Goal: Find specific page/section: Find specific page/section

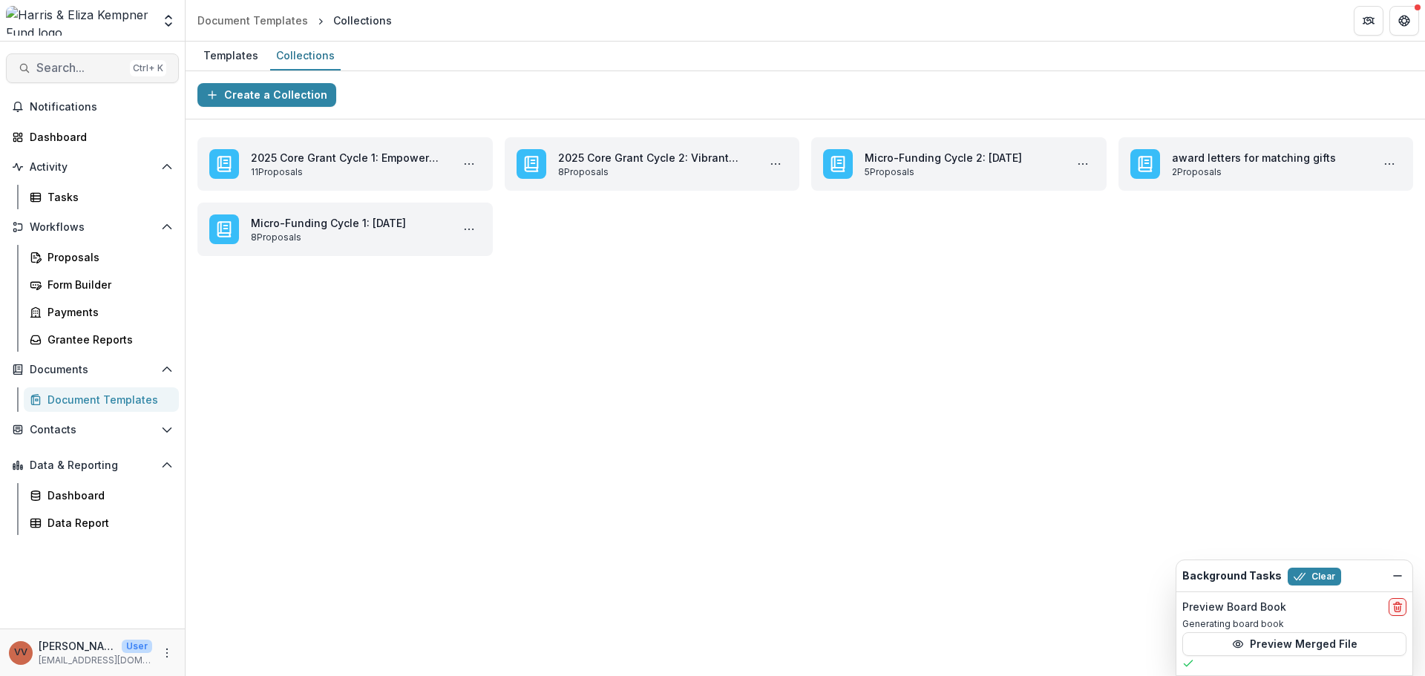
click at [86, 68] on span "Search..." at bounding box center [80, 68] width 88 height 14
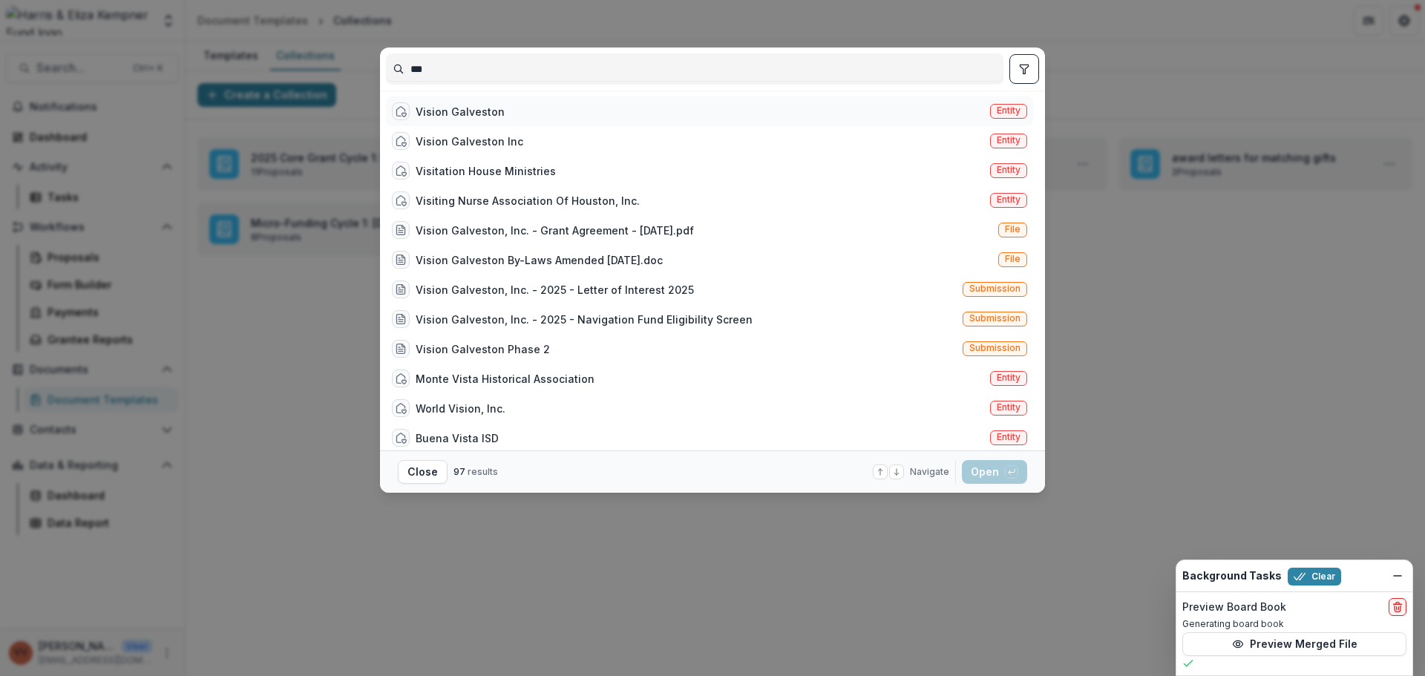
type input "***"
click at [451, 112] on div "Vision Galveston" at bounding box center [460, 112] width 89 height 16
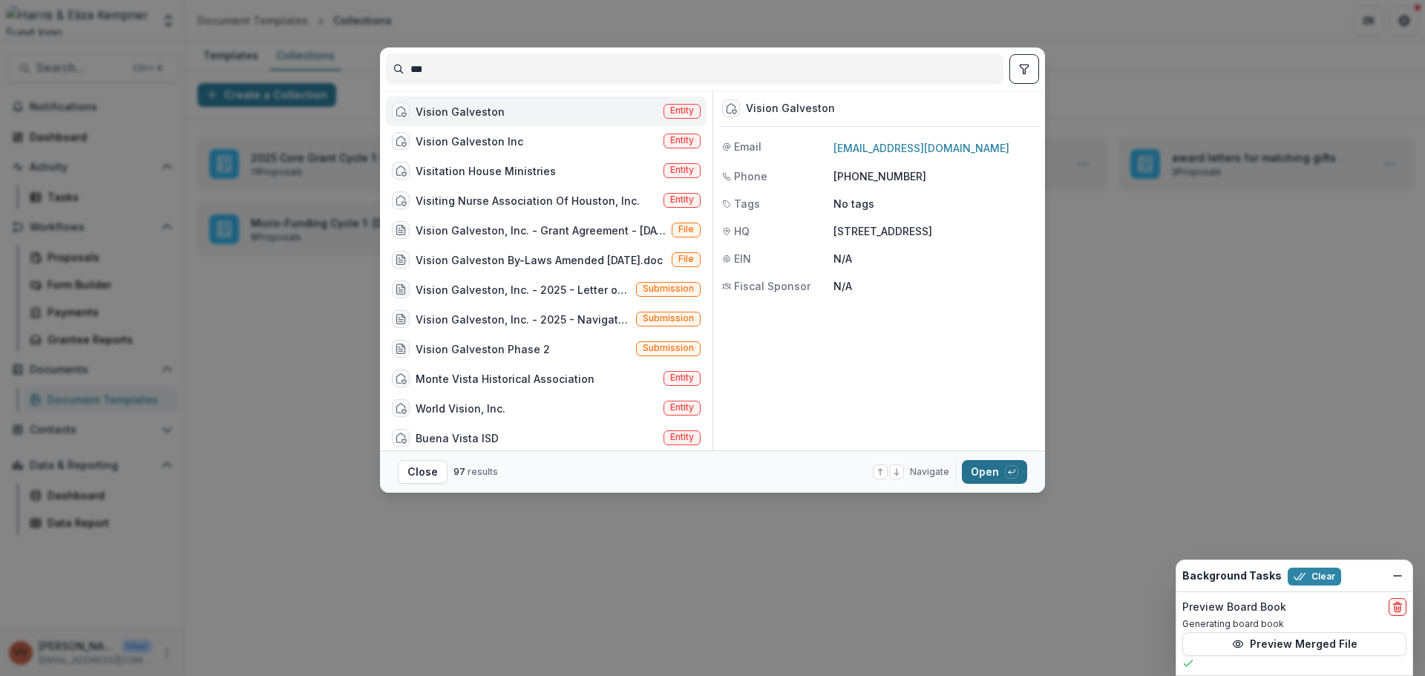
click at [1001, 477] on button "Open with enter key" at bounding box center [994, 472] width 65 height 24
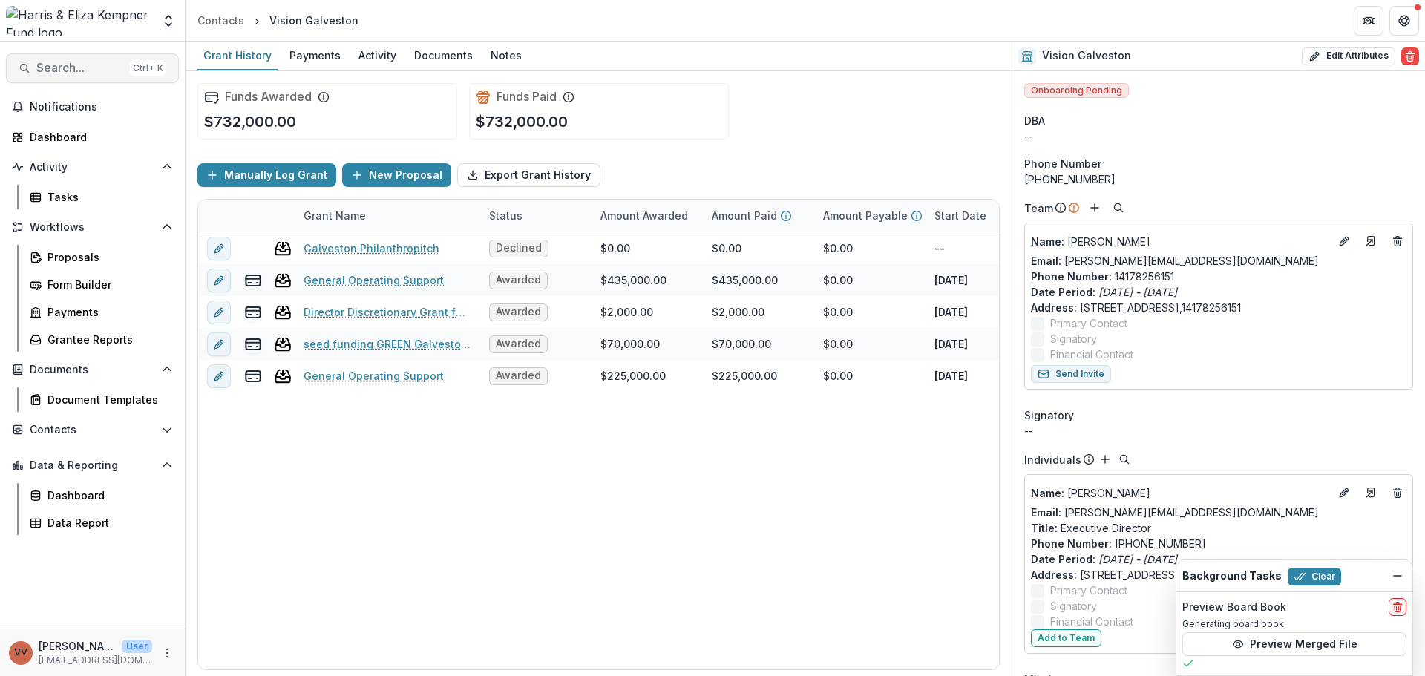
click at [61, 63] on span "Search..." at bounding box center [80, 68] width 88 height 14
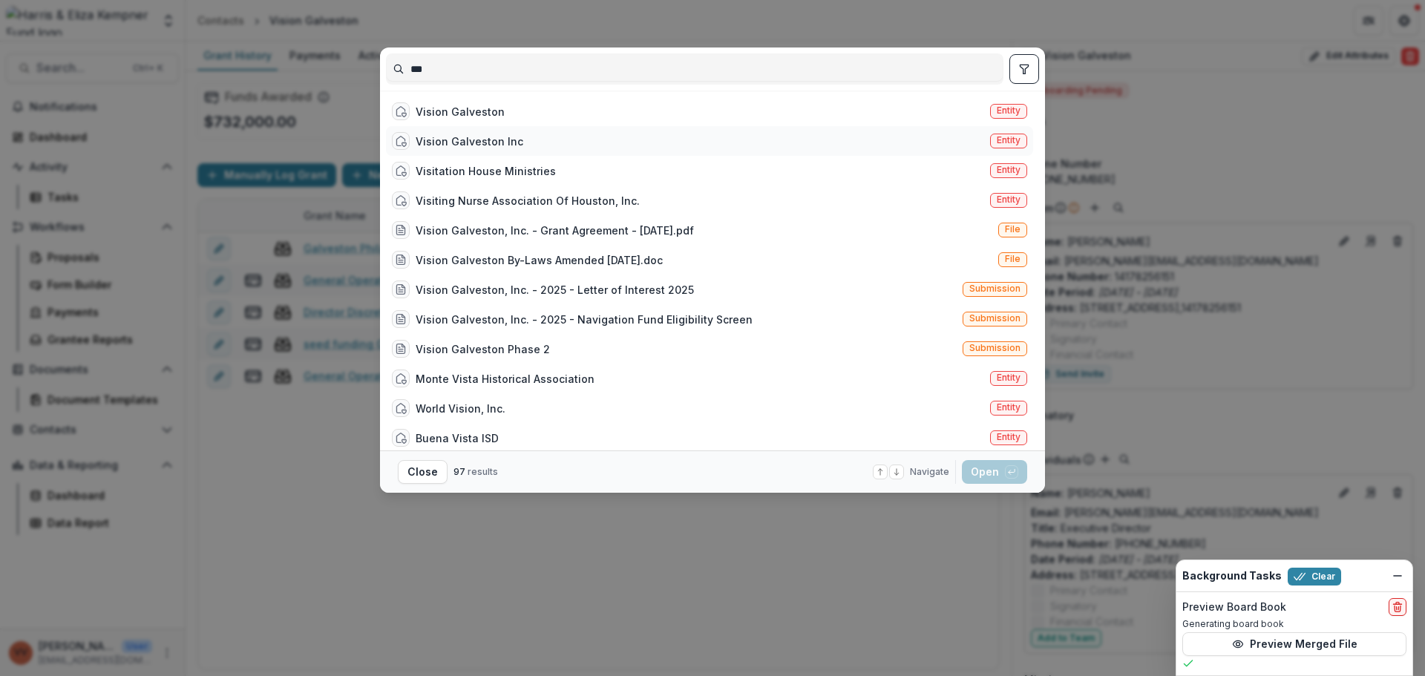
type input "***"
click at [537, 137] on div "Vision Galveston Inc Entity" at bounding box center [709, 141] width 647 height 30
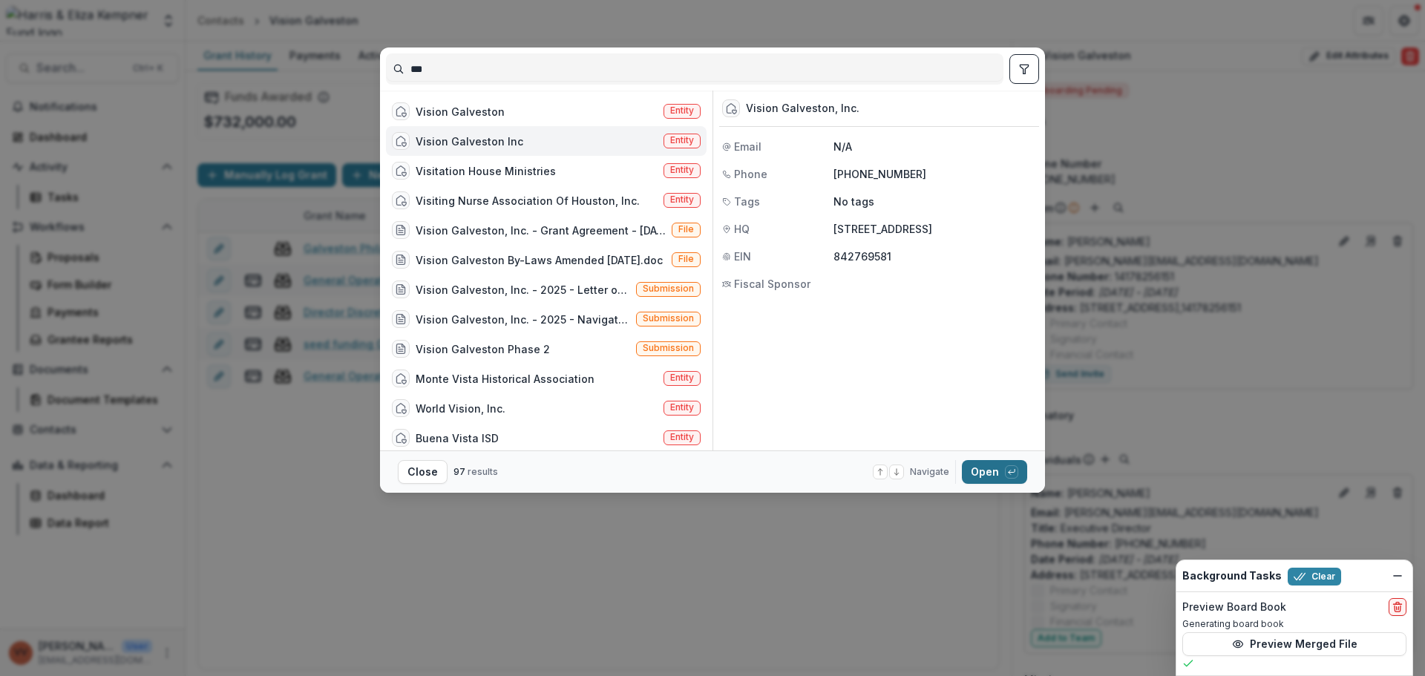
click at [996, 477] on button "Open with enter key" at bounding box center [994, 472] width 65 height 24
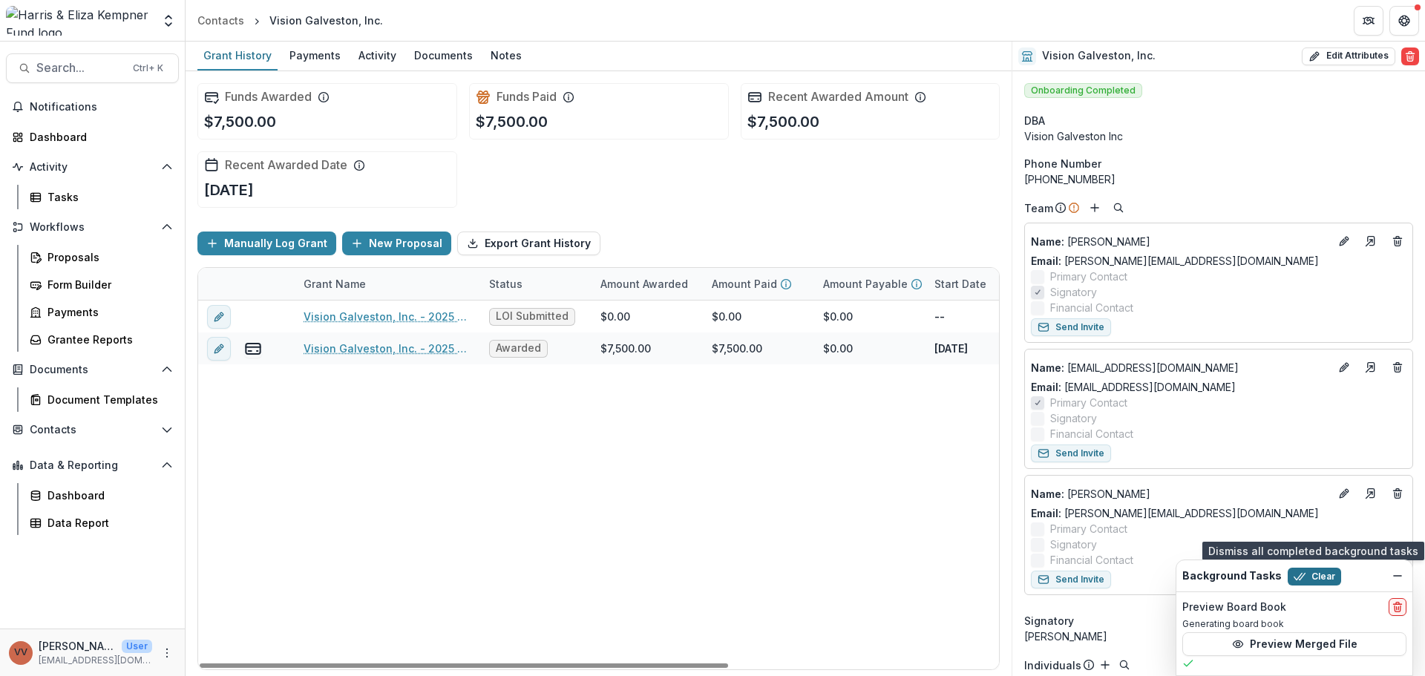
click at [1305, 572] on button "Clear" at bounding box center [1314, 577] width 53 height 18
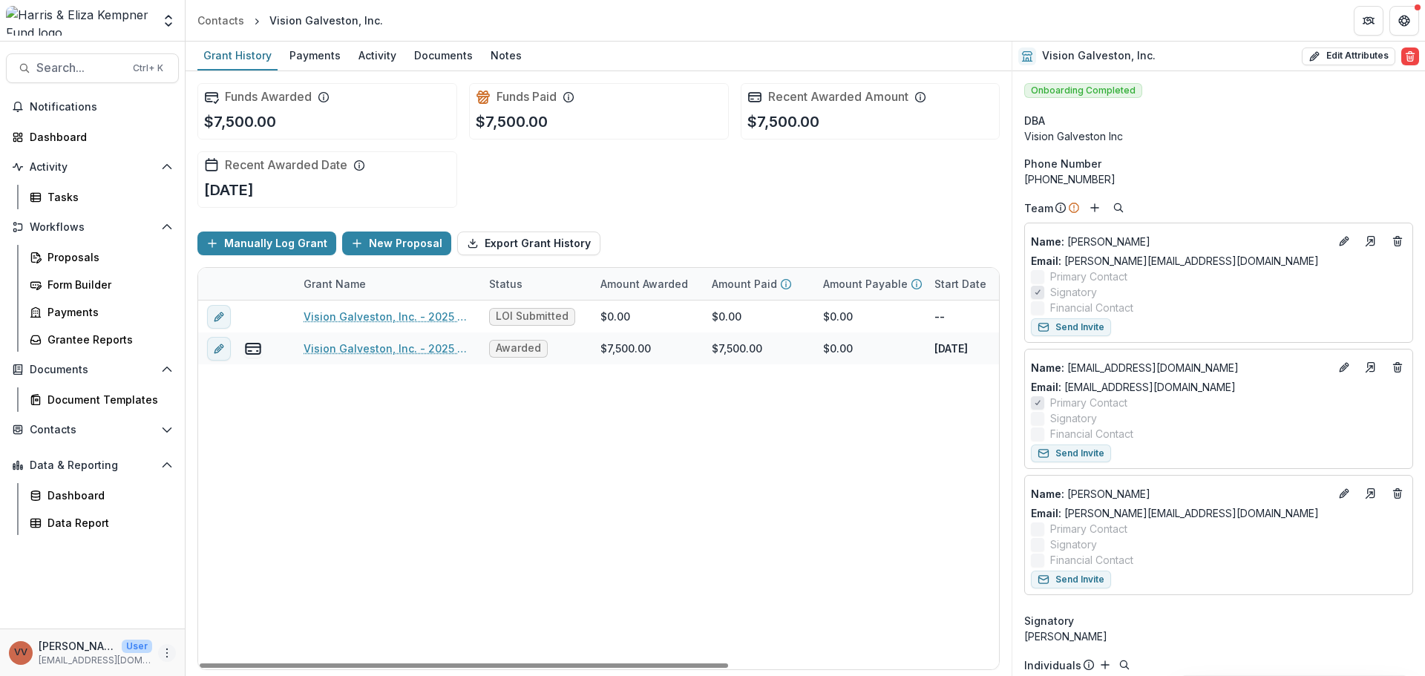
click at [169, 648] on icon "More" at bounding box center [167, 653] width 12 height 12
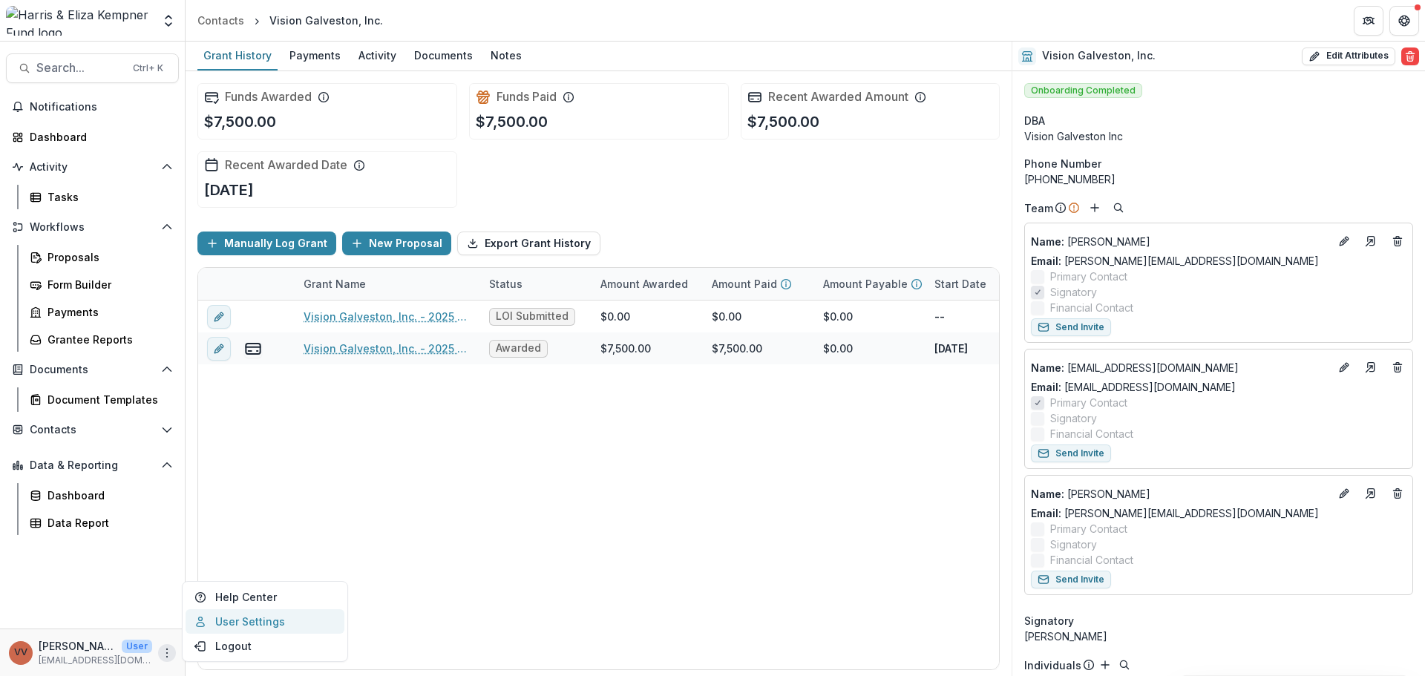
click at [272, 625] on link "User Settings" at bounding box center [265, 621] width 159 height 24
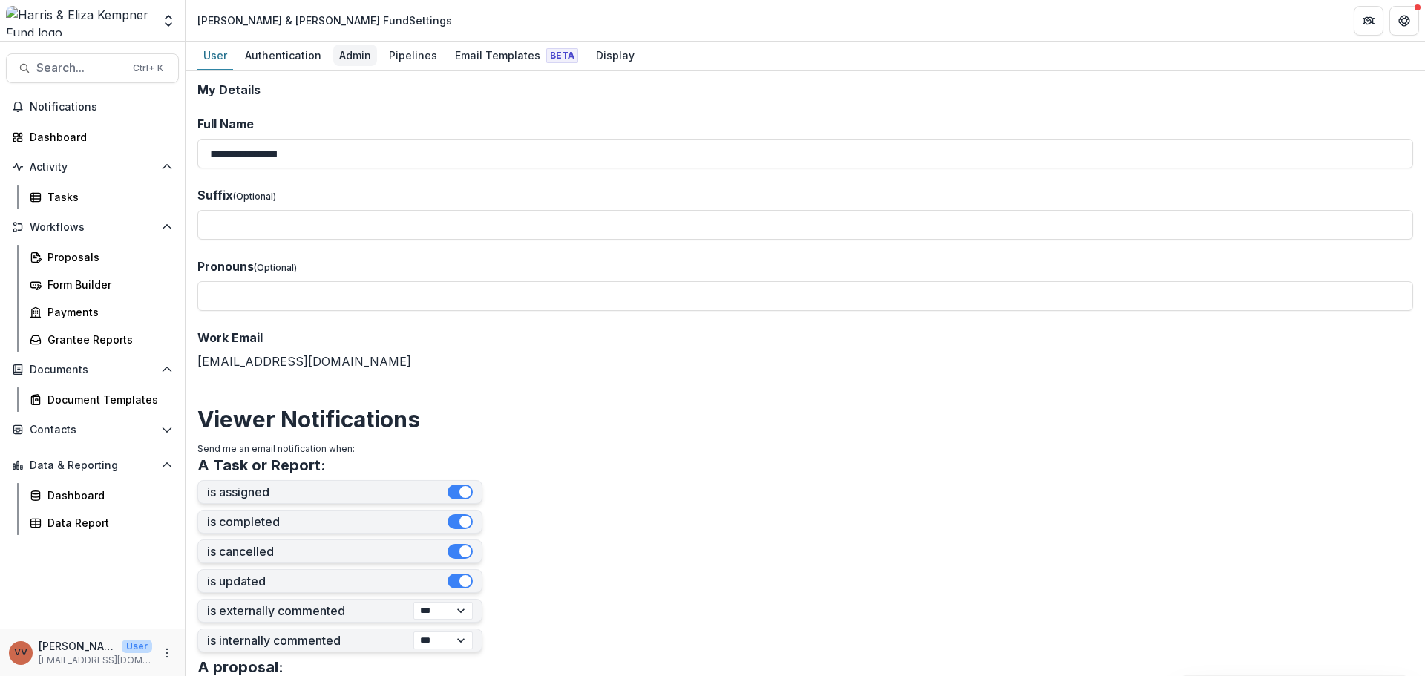
click at [333, 45] on div "Admin" at bounding box center [355, 56] width 44 height 22
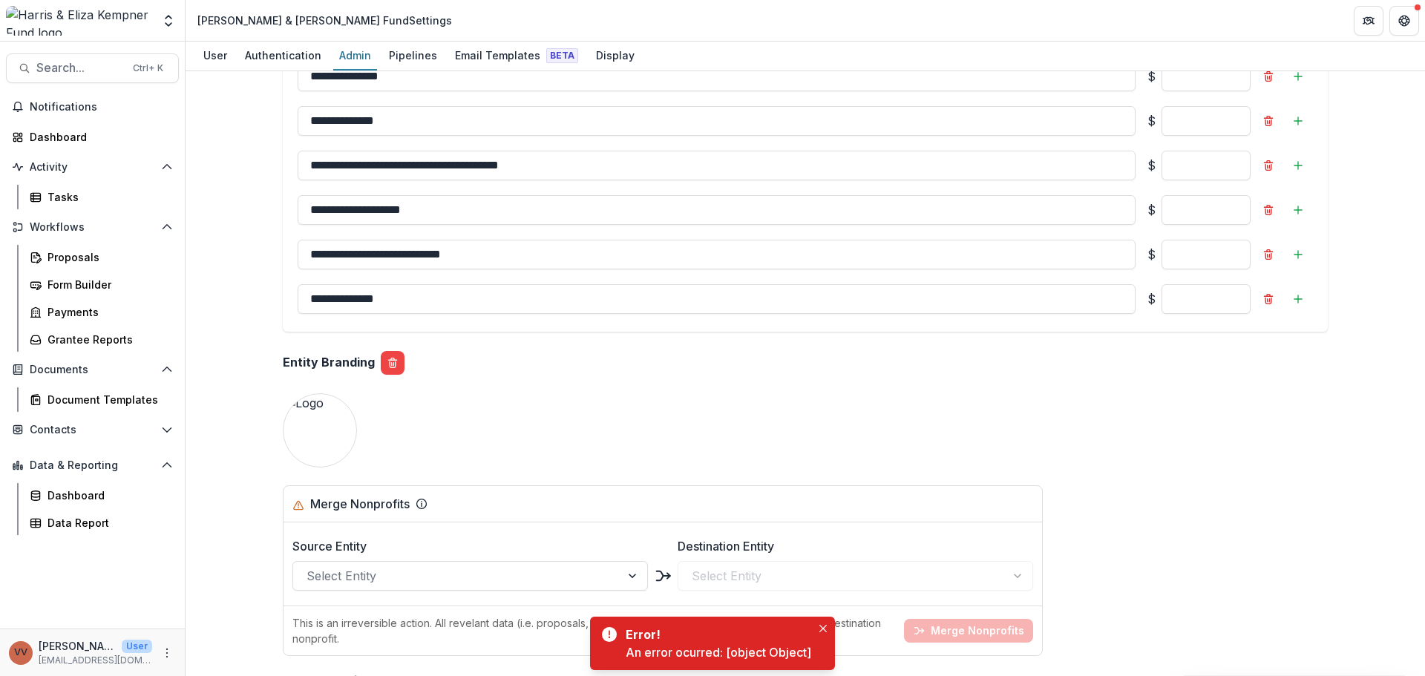
scroll to position [1633, 0]
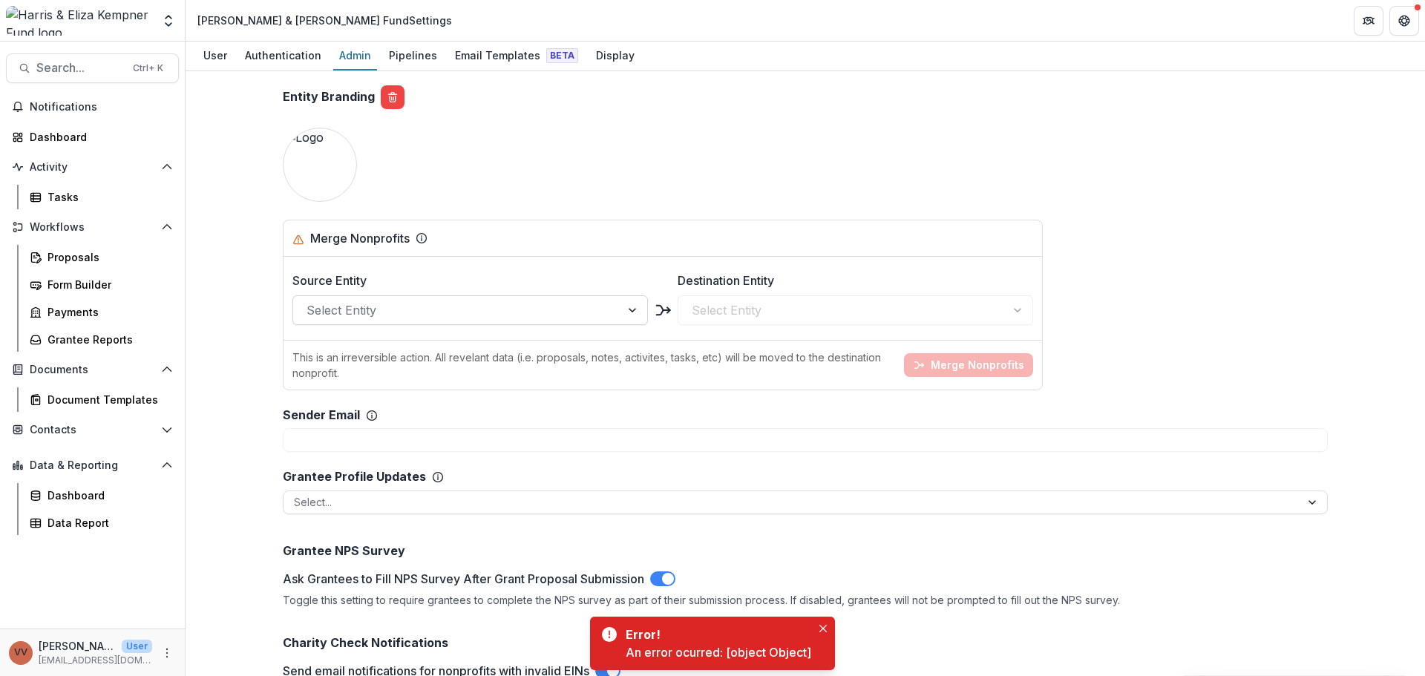
click at [449, 315] on div at bounding box center [457, 310] width 301 height 21
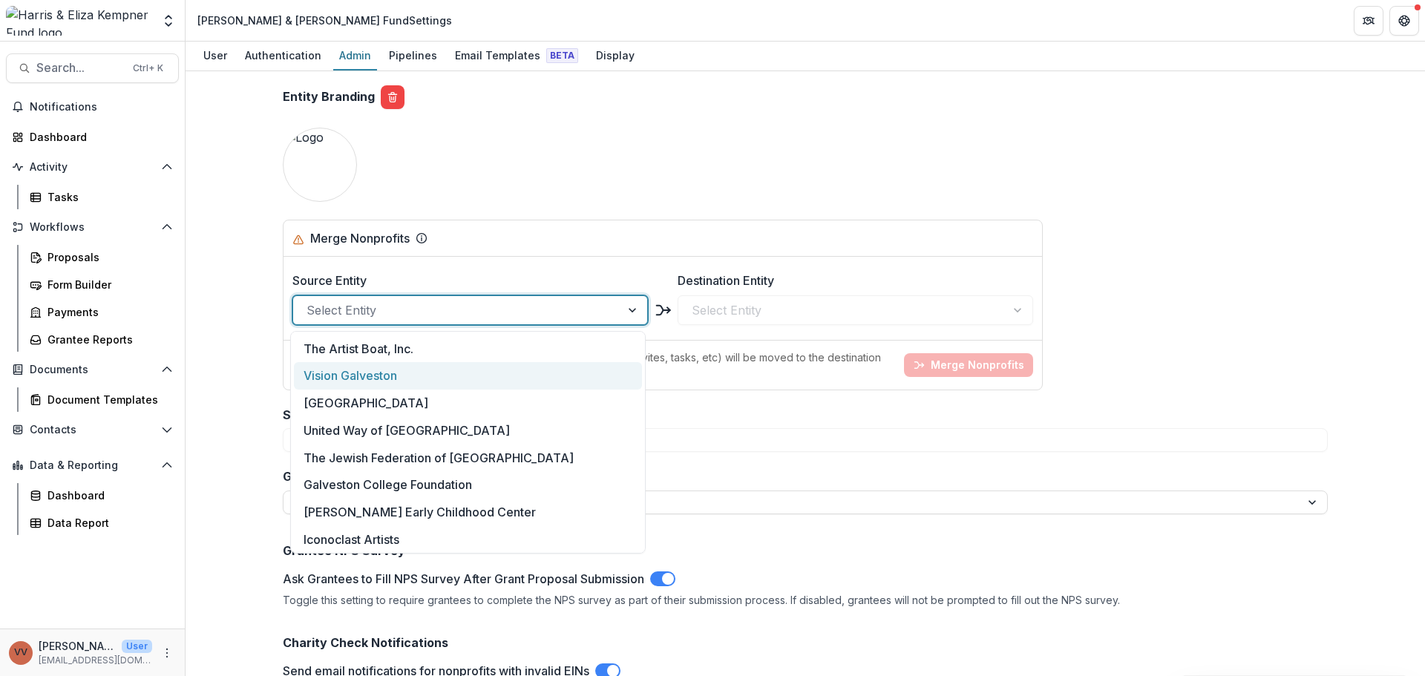
click at [414, 370] on div "Vision Galveston" at bounding box center [468, 375] width 348 height 27
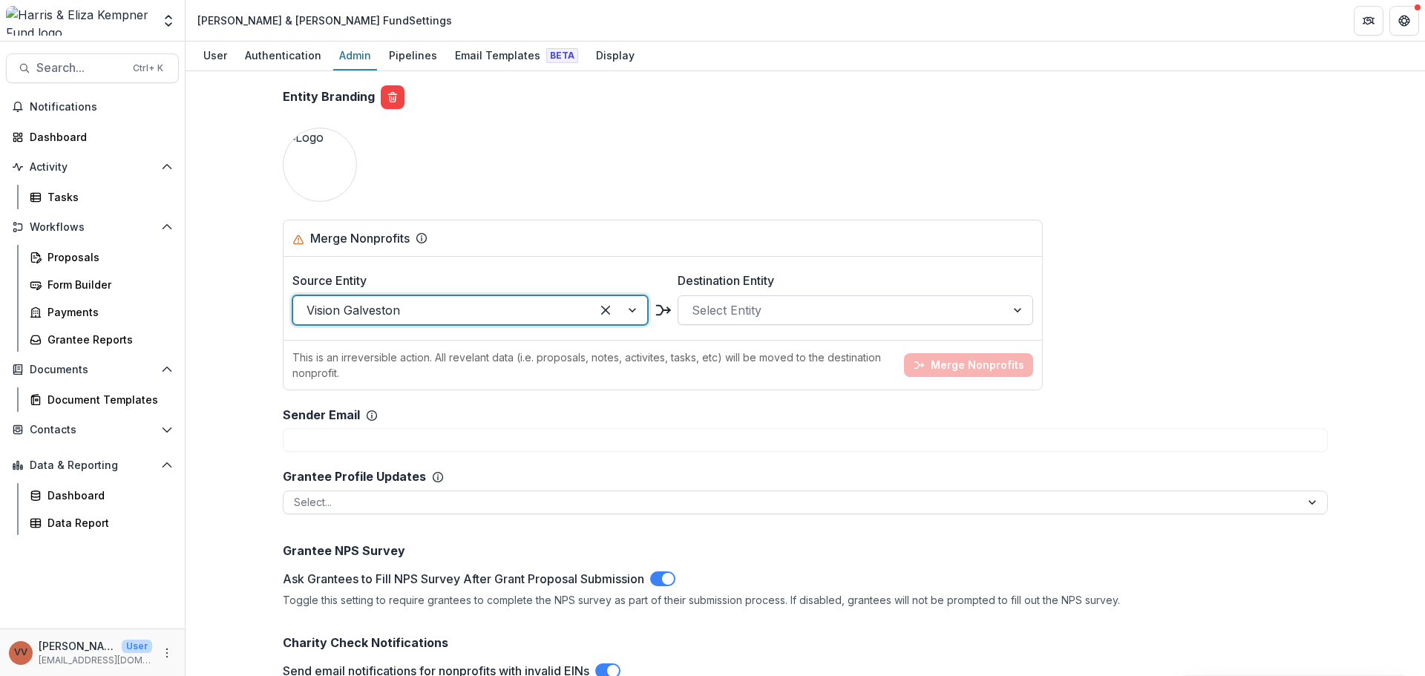
click at [718, 303] on div at bounding box center [842, 310] width 301 height 21
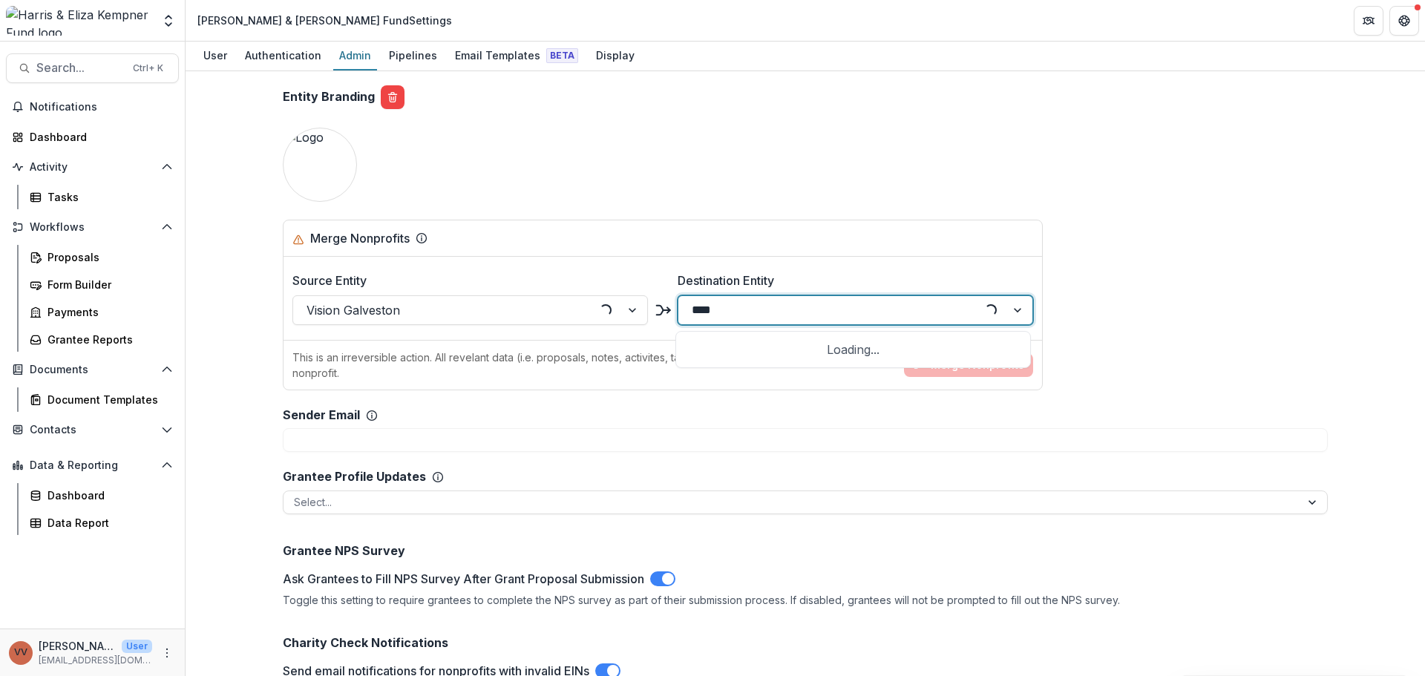
type input "*****"
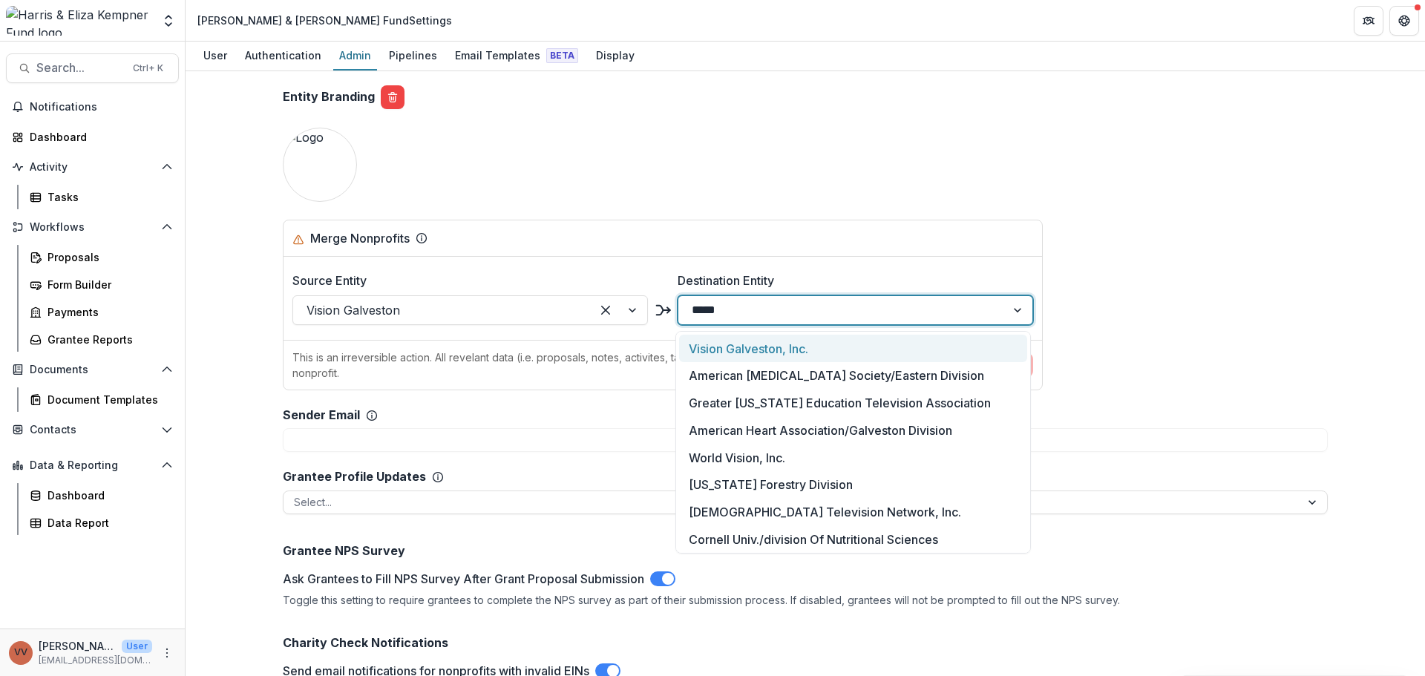
click at [718, 343] on div "Vision Galveston, Inc." at bounding box center [853, 348] width 348 height 27
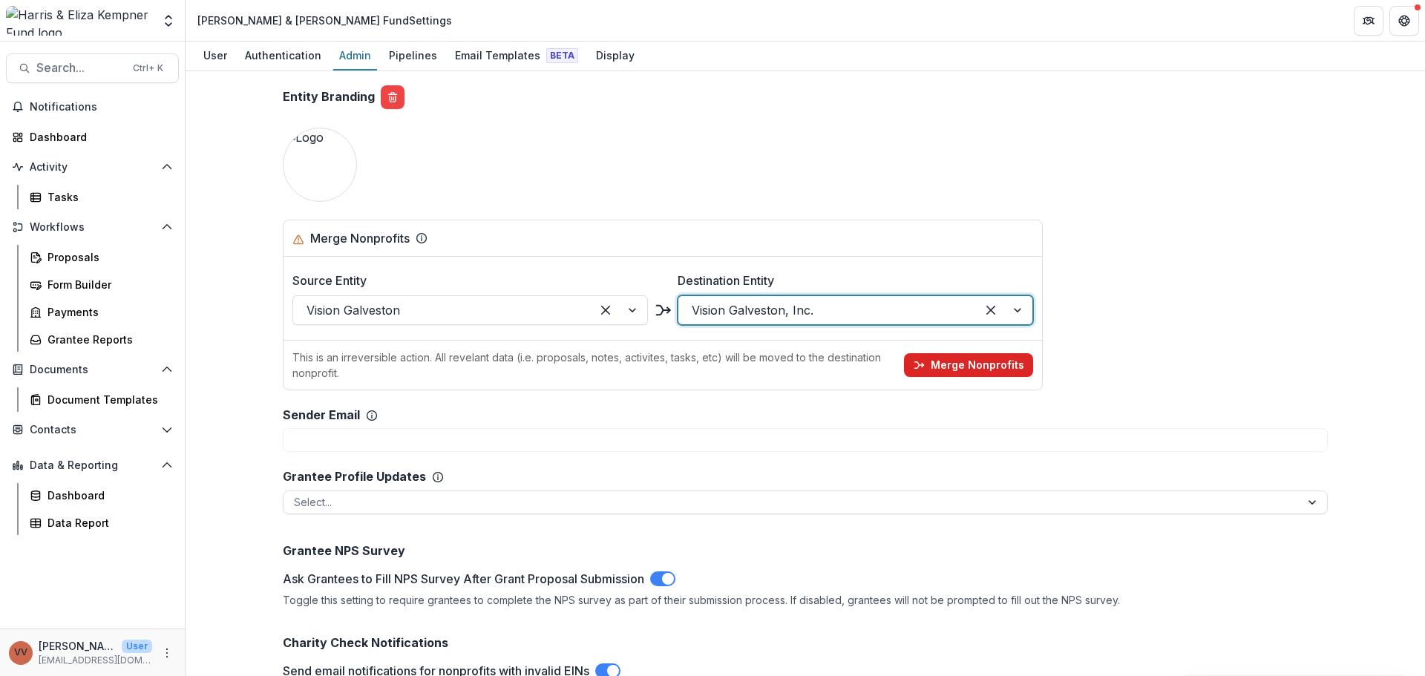
click at [966, 364] on button "Merge Nonprofits" at bounding box center [968, 365] width 129 height 24
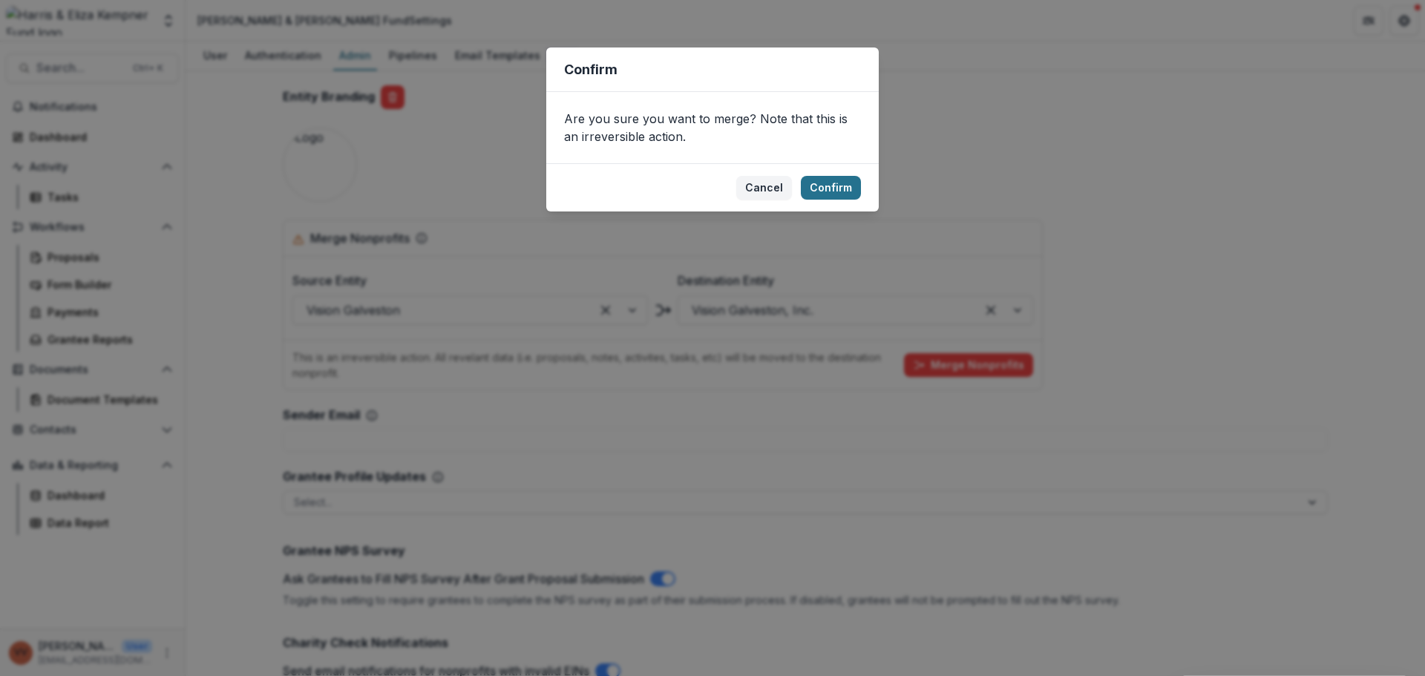
click at [837, 178] on button "Confirm" at bounding box center [831, 188] width 60 height 24
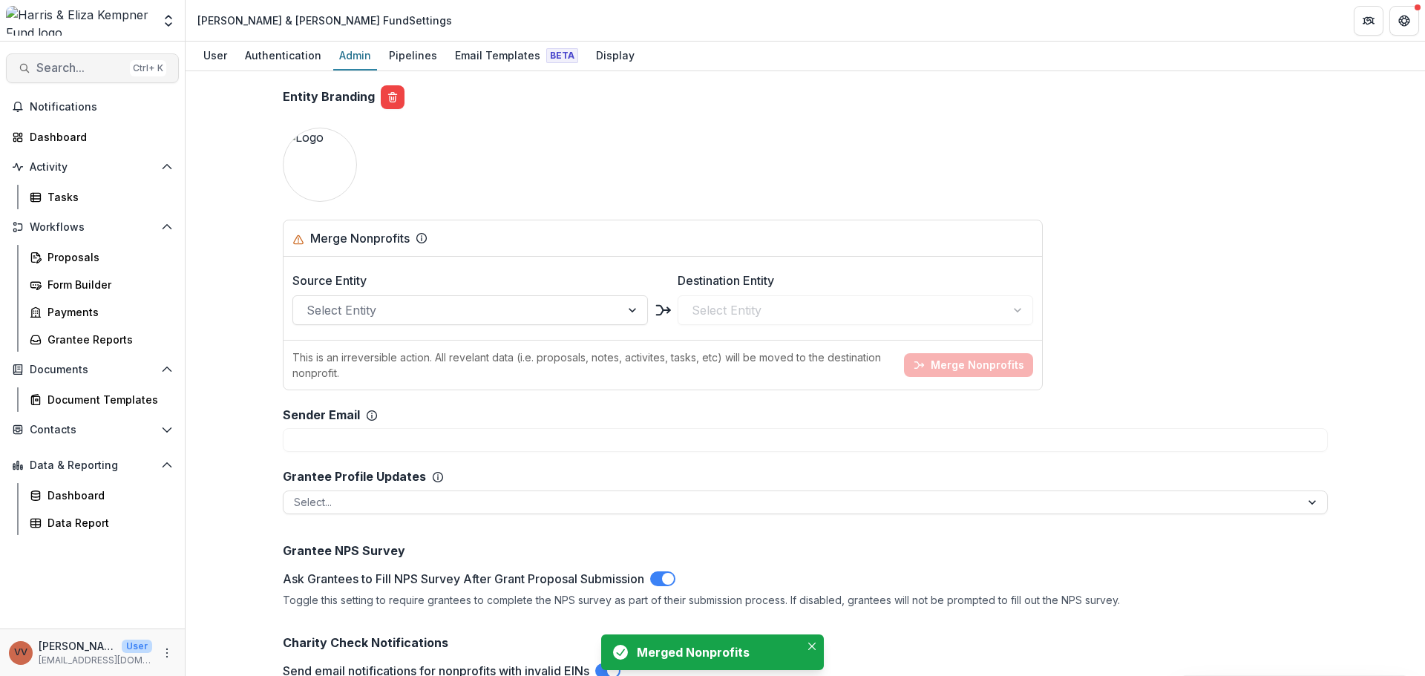
click at [59, 66] on span "Search..." at bounding box center [80, 68] width 88 height 14
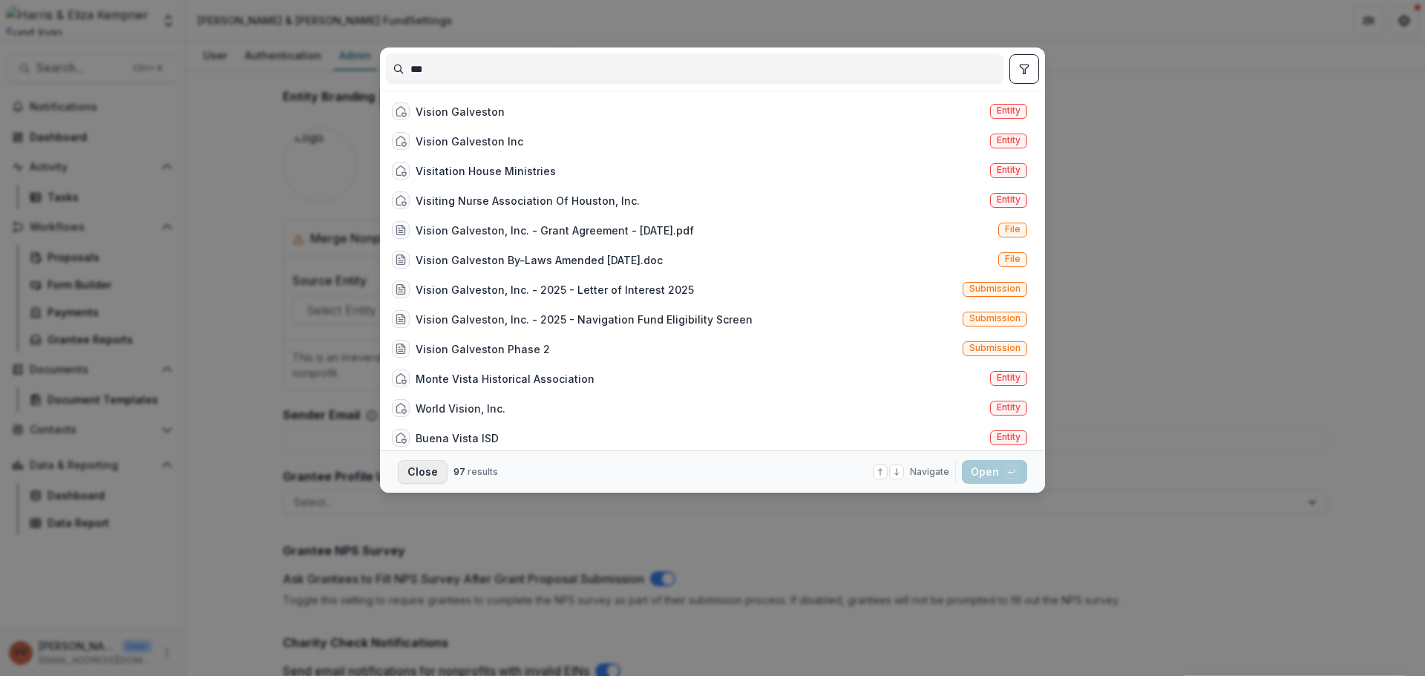
type input "***"
click at [416, 473] on button "Close" at bounding box center [423, 472] width 50 height 24
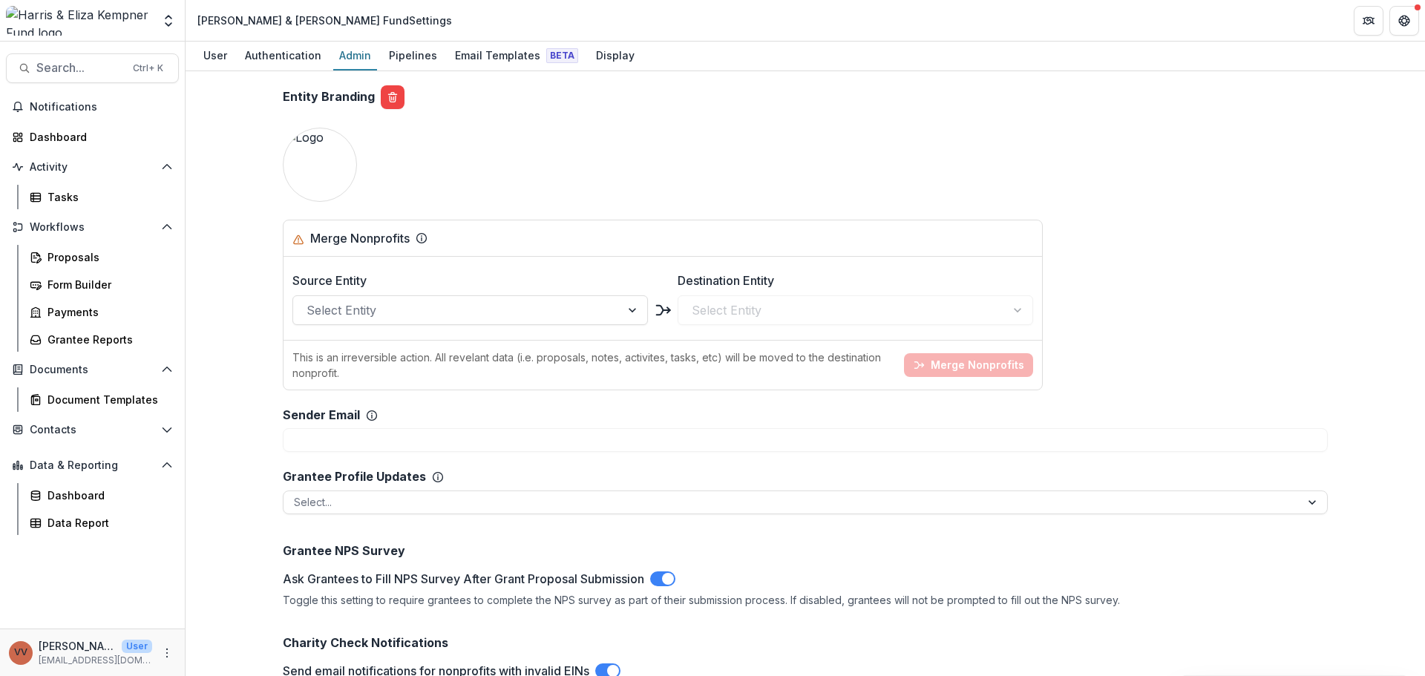
click at [71, 14] on img at bounding box center [79, 21] width 146 height 30
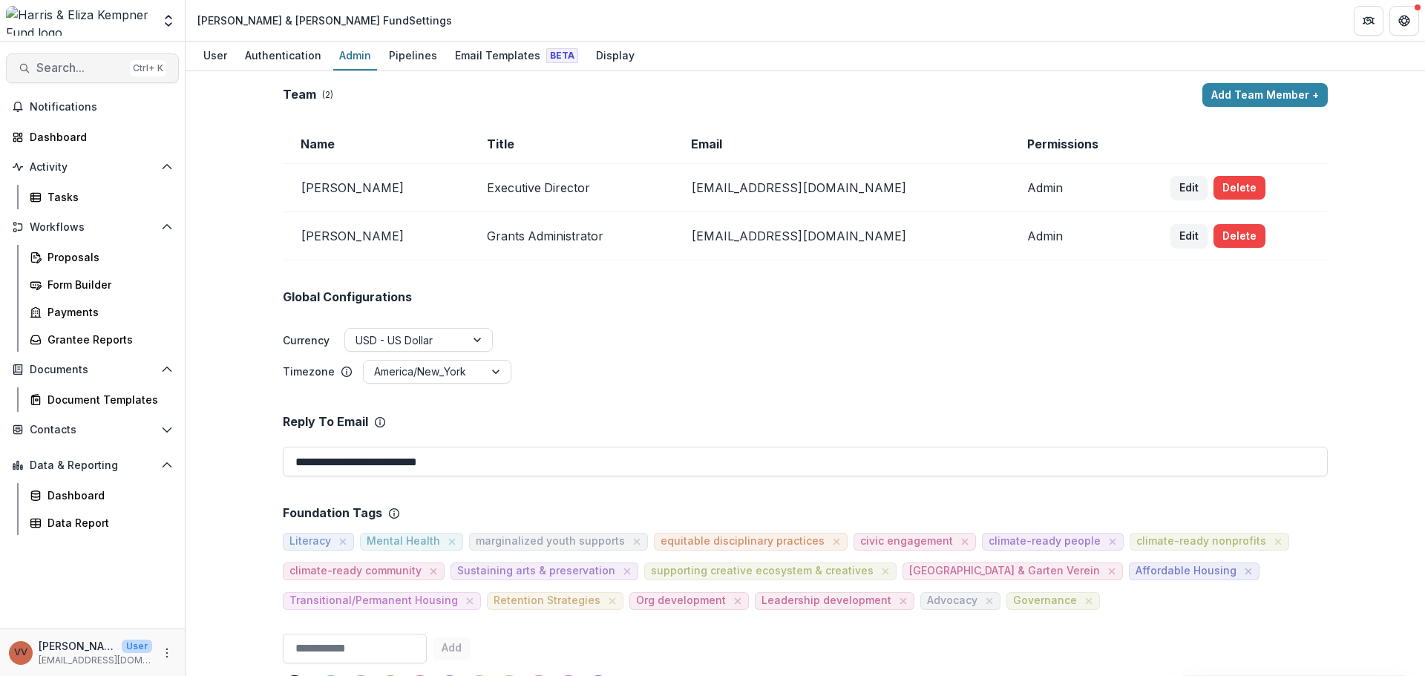
click at [90, 73] on span "Search..." at bounding box center [80, 68] width 88 height 14
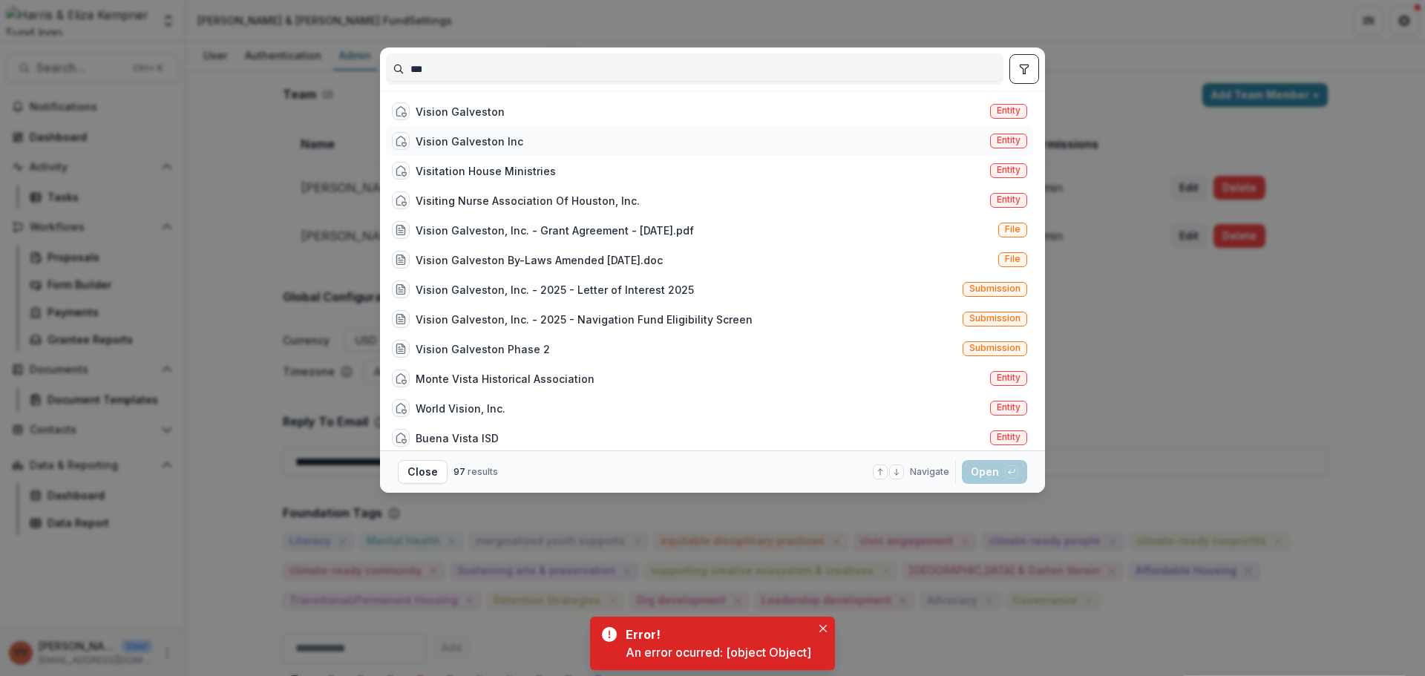
type input "***"
click at [584, 145] on div "Vision Galveston Inc Entity" at bounding box center [709, 141] width 647 height 30
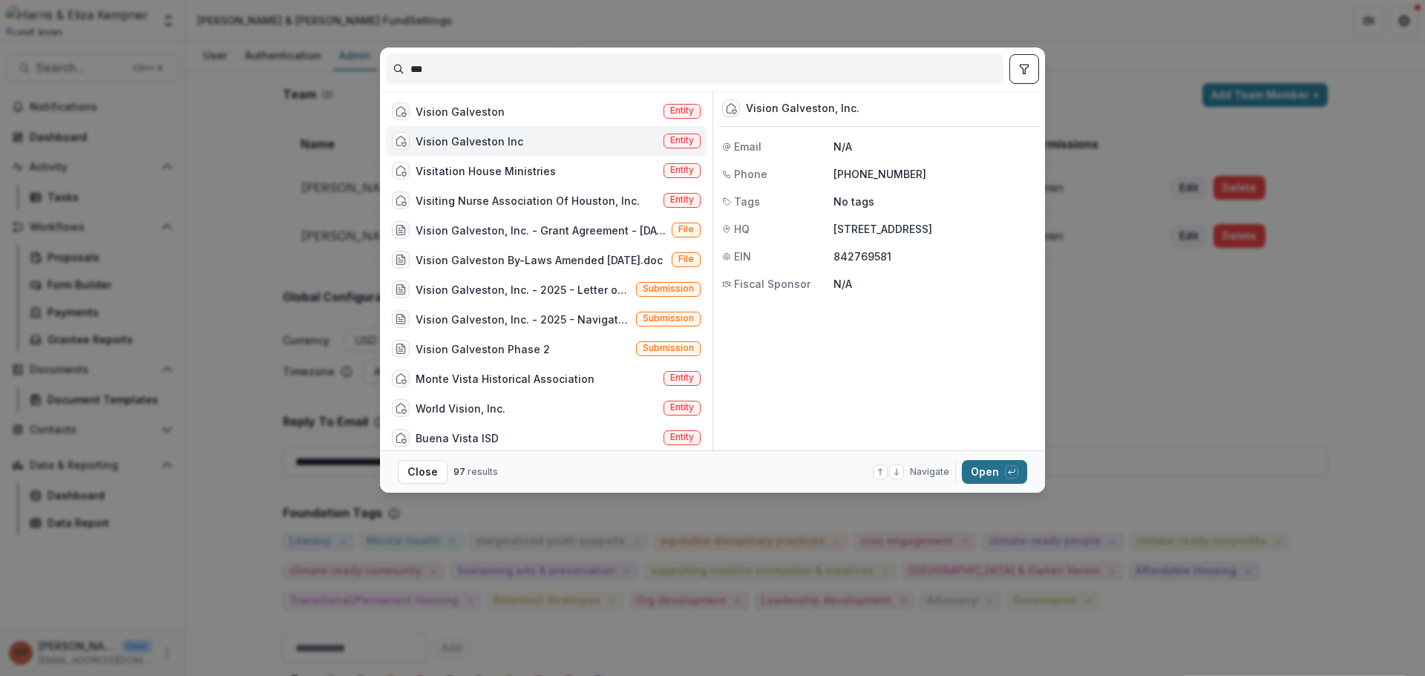
click at [1016, 481] on button "Open with enter key" at bounding box center [994, 472] width 65 height 24
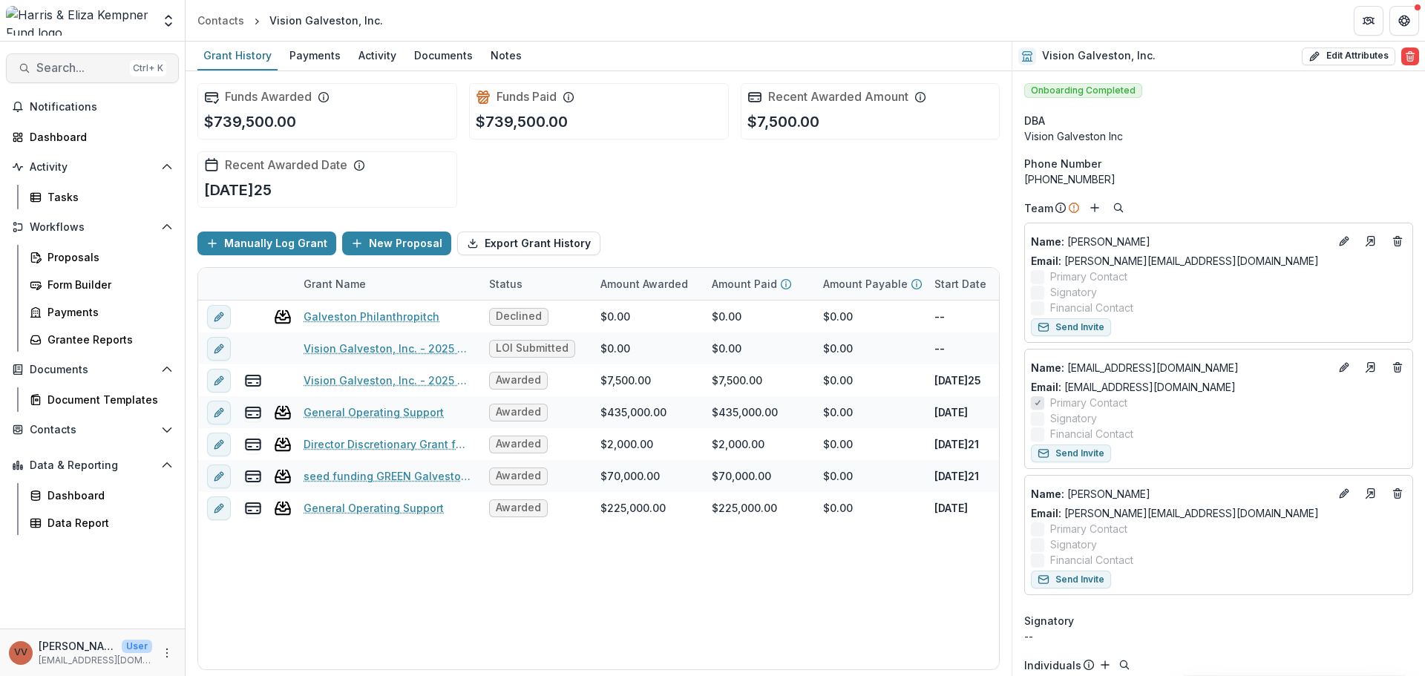
click at [65, 66] on span "Search..." at bounding box center [80, 68] width 88 height 14
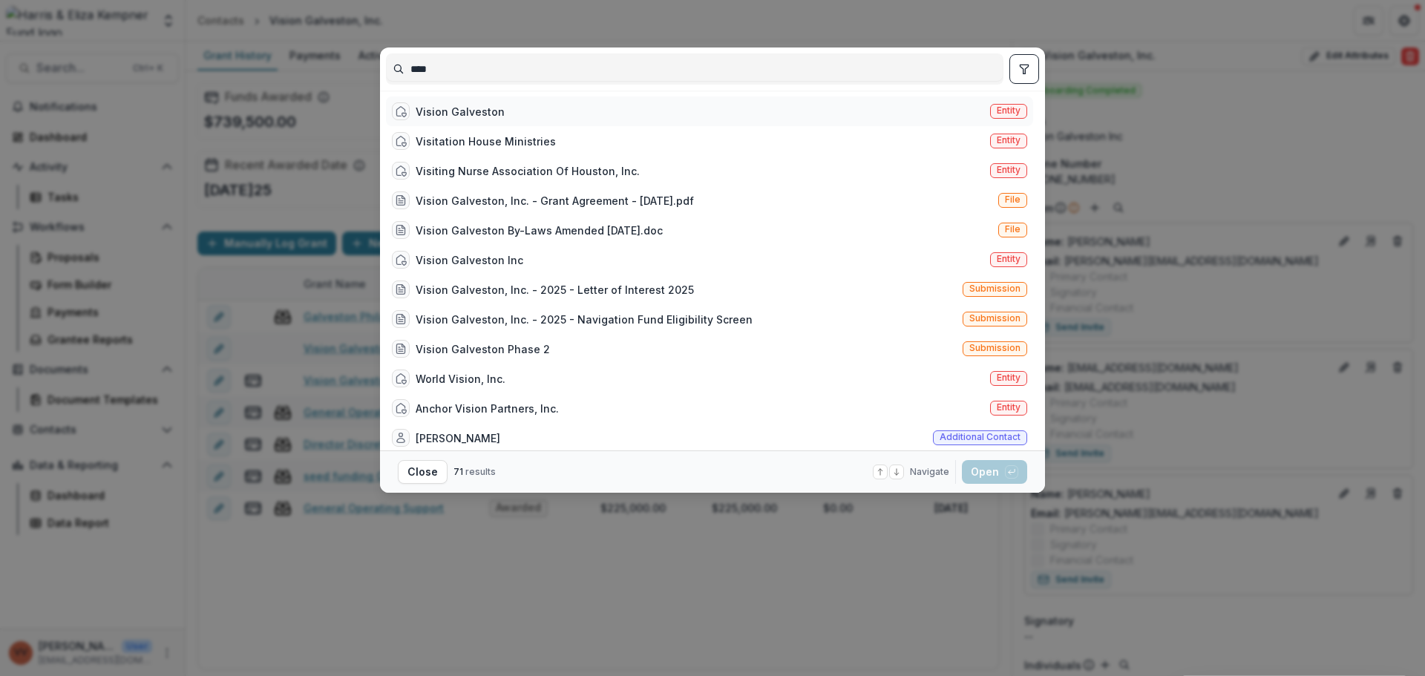
type input "****"
click at [509, 110] on div "Vision Galveston Entity" at bounding box center [709, 112] width 647 height 30
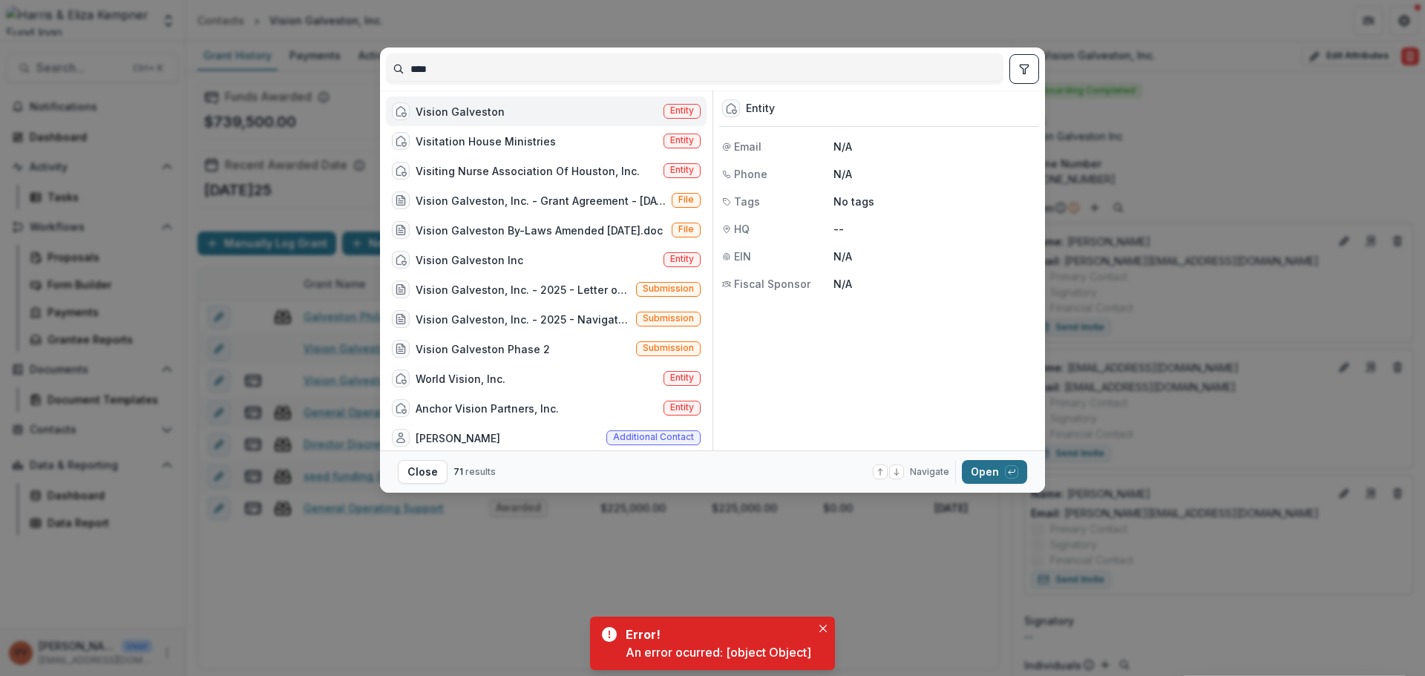
click at [987, 475] on button "Open with enter key" at bounding box center [994, 472] width 65 height 24
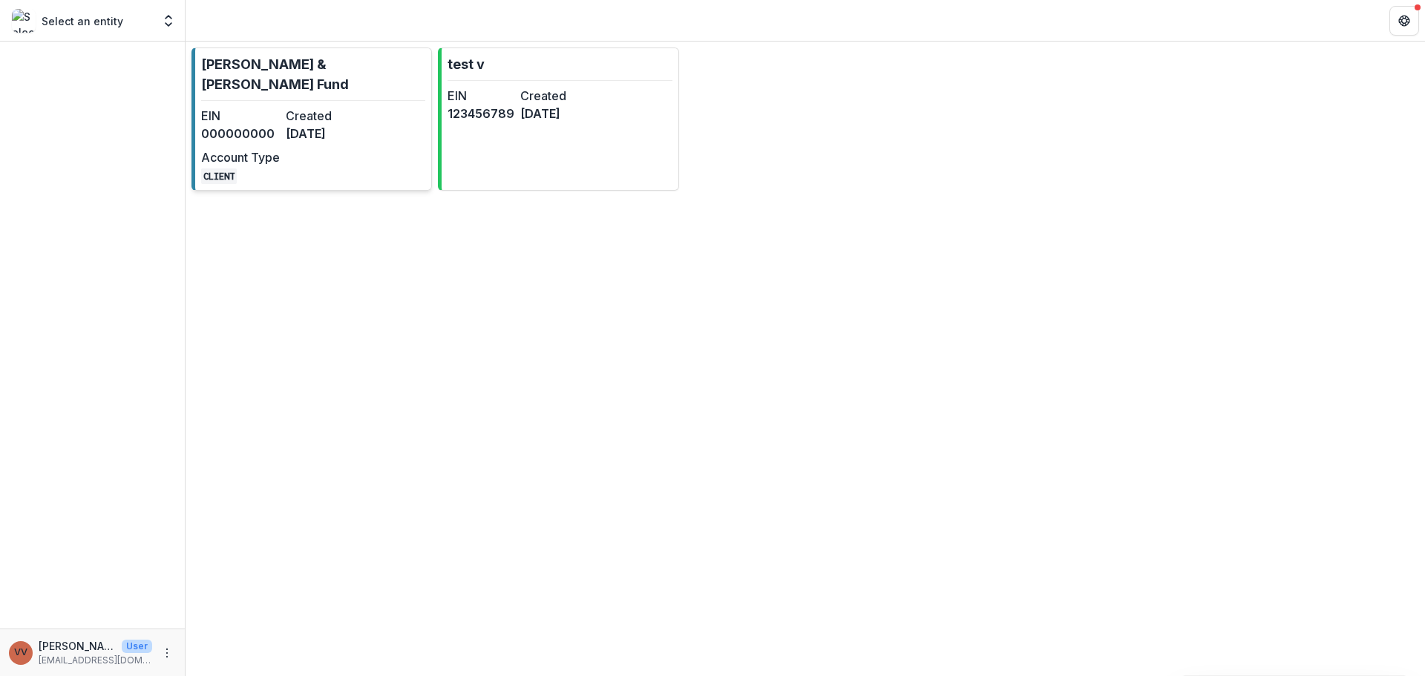
click at [261, 125] on div "EIN 000000000 Created [DATE] Account Type CLIENT" at bounding box center [282, 145] width 163 height 77
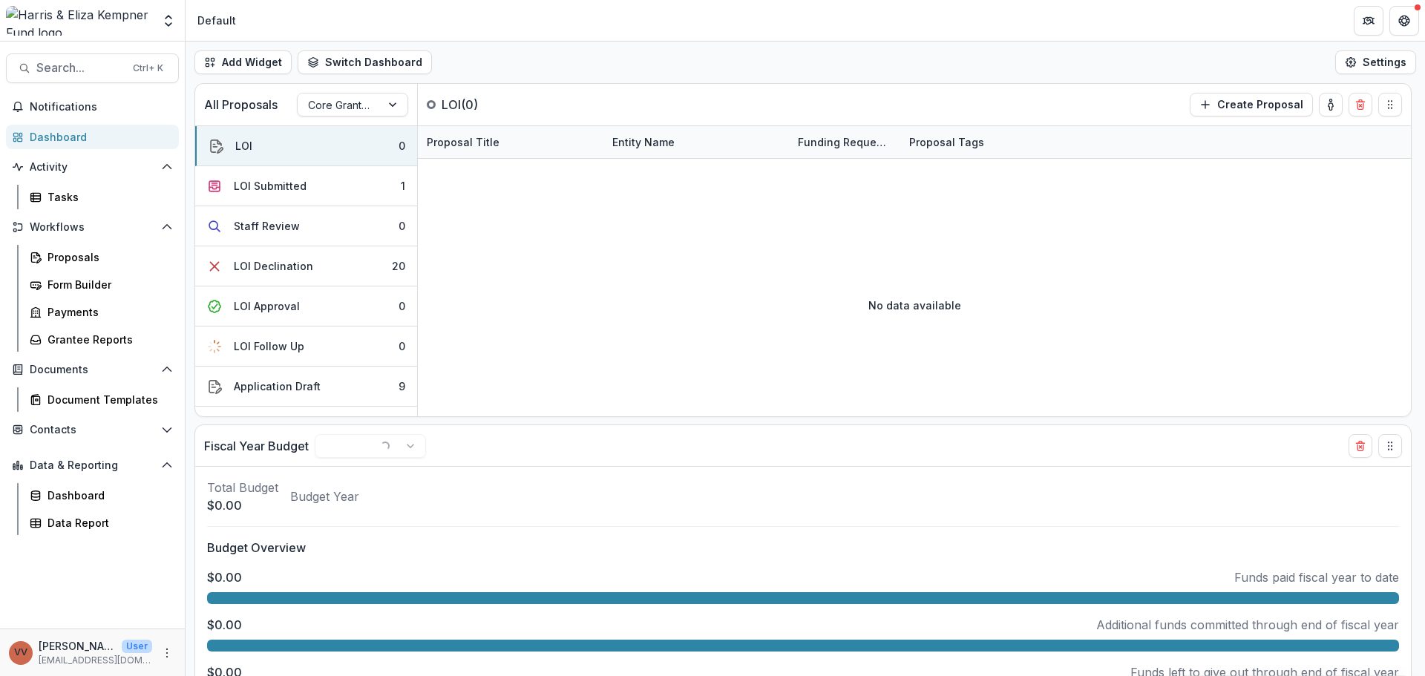
click at [67, 41] on div "Foundations [PERSON_NAME] & [PERSON_NAME] Fund Nonprofits test v Team Settings …" at bounding box center [712, 21] width 1425 height 42
click at [65, 66] on span "Search..." at bounding box center [80, 68] width 88 height 14
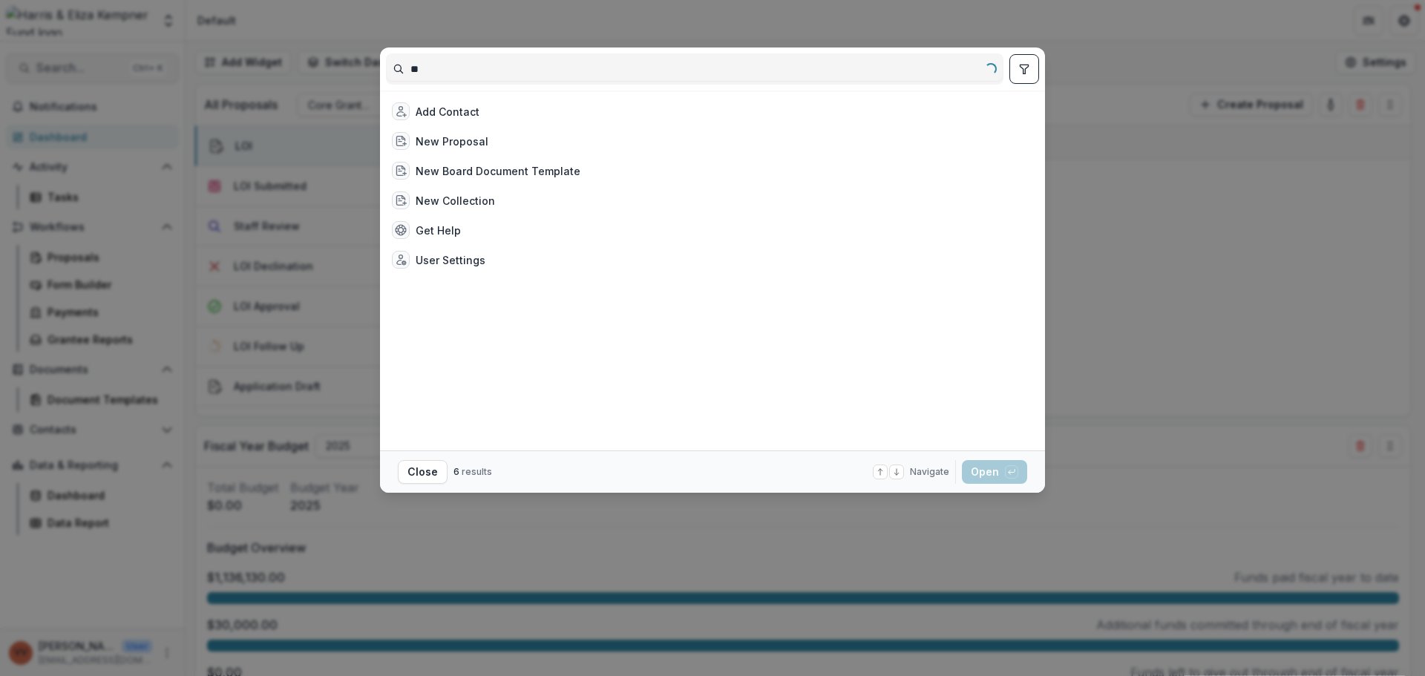
type input "*"
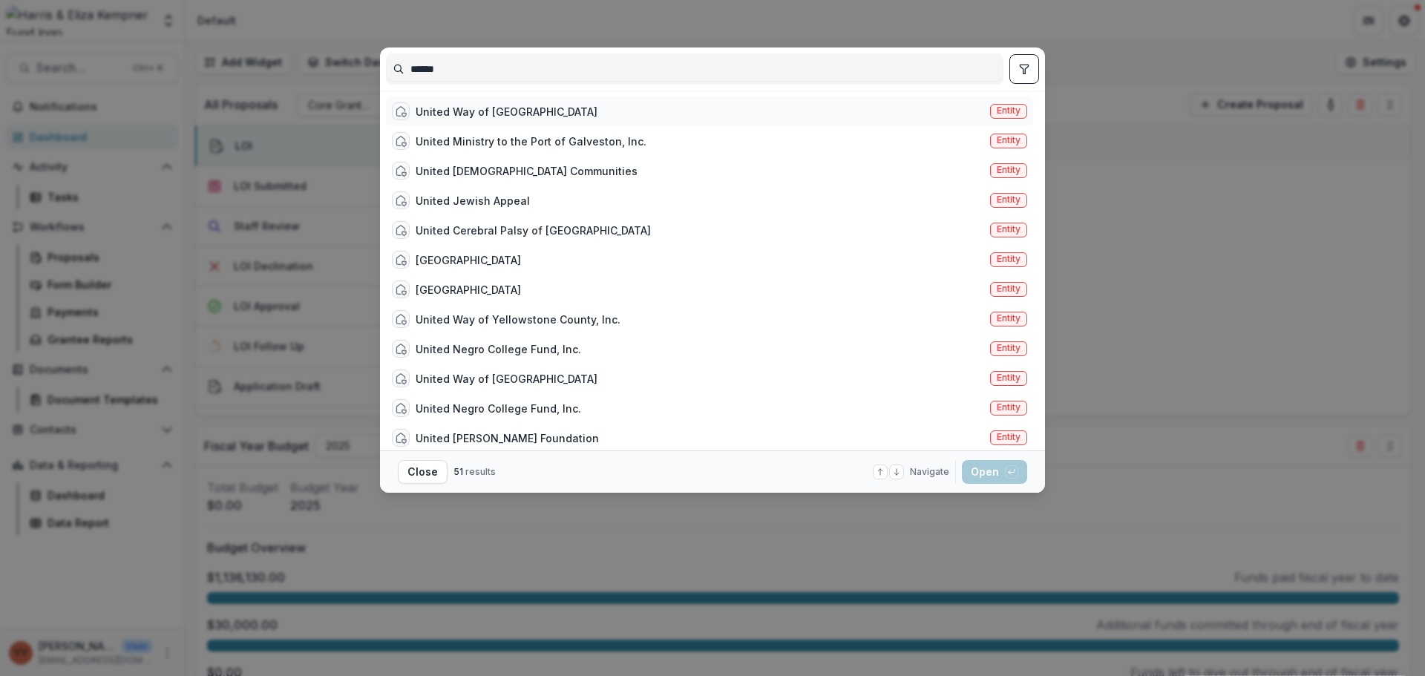
type input "******"
click at [615, 102] on div "United Way of Galveston Entity" at bounding box center [709, 112] width 647 height 30
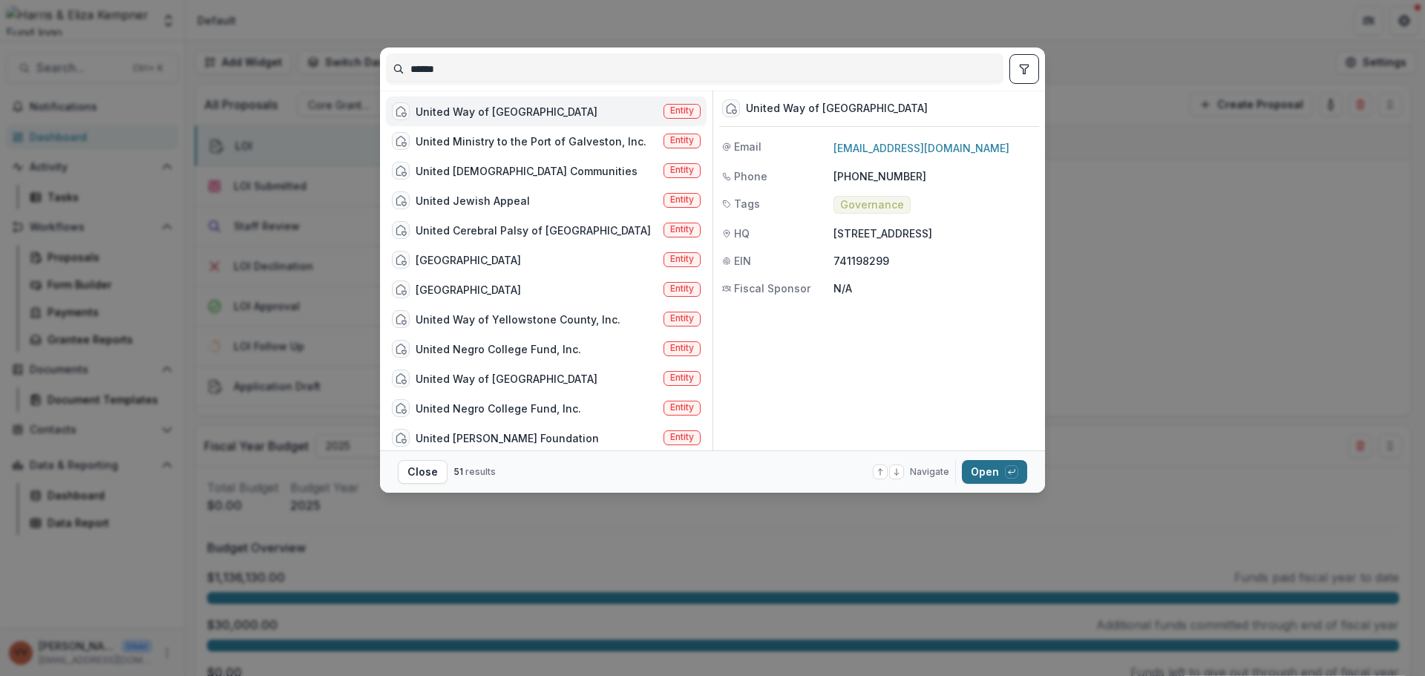
click at [976, 478] on button "Open with enter key" at bounding box center [994, 472] width 65 height 24
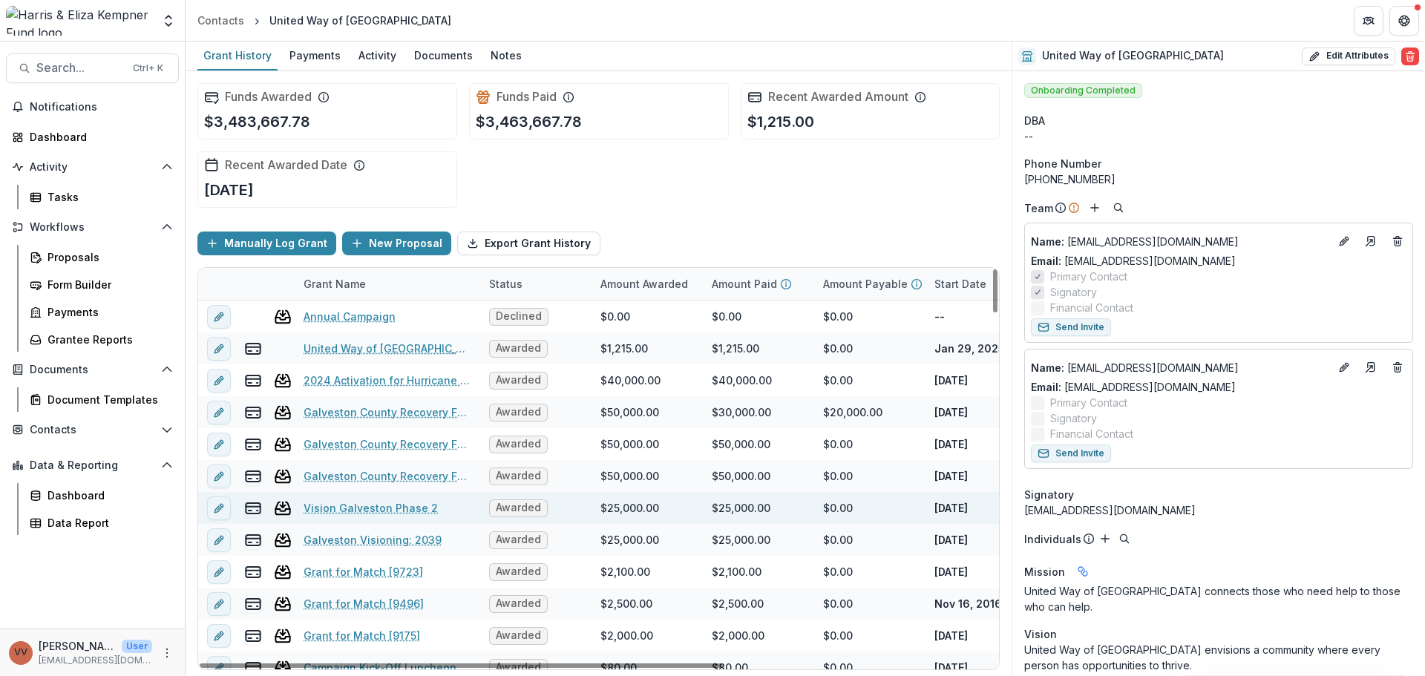
click at [704, 506] on div "$25,000.00" at bounding box center [758, 508] width 111 height 32
click at [383, 509] on link "Vision Galveston Phase 2" at bounding box center [371, 508] width 134 height 16
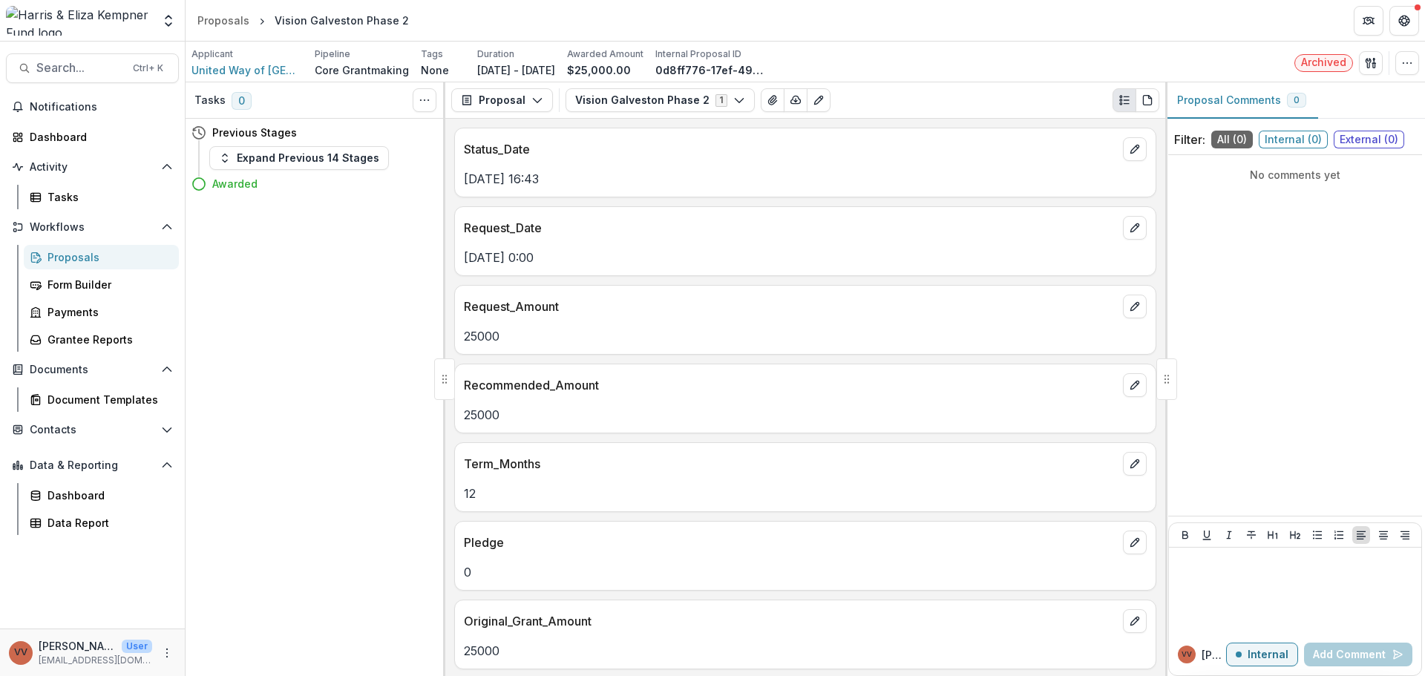
click at [1422, 66] on div "Applicant United Way of Galveston Pipeline Core Grantmaking Tags None All tags …" at bounding box center [806, 62] width 1240 height 41
click at [1416, 68] on button "button" at bounding box center [1408, 63] width 24 height 24
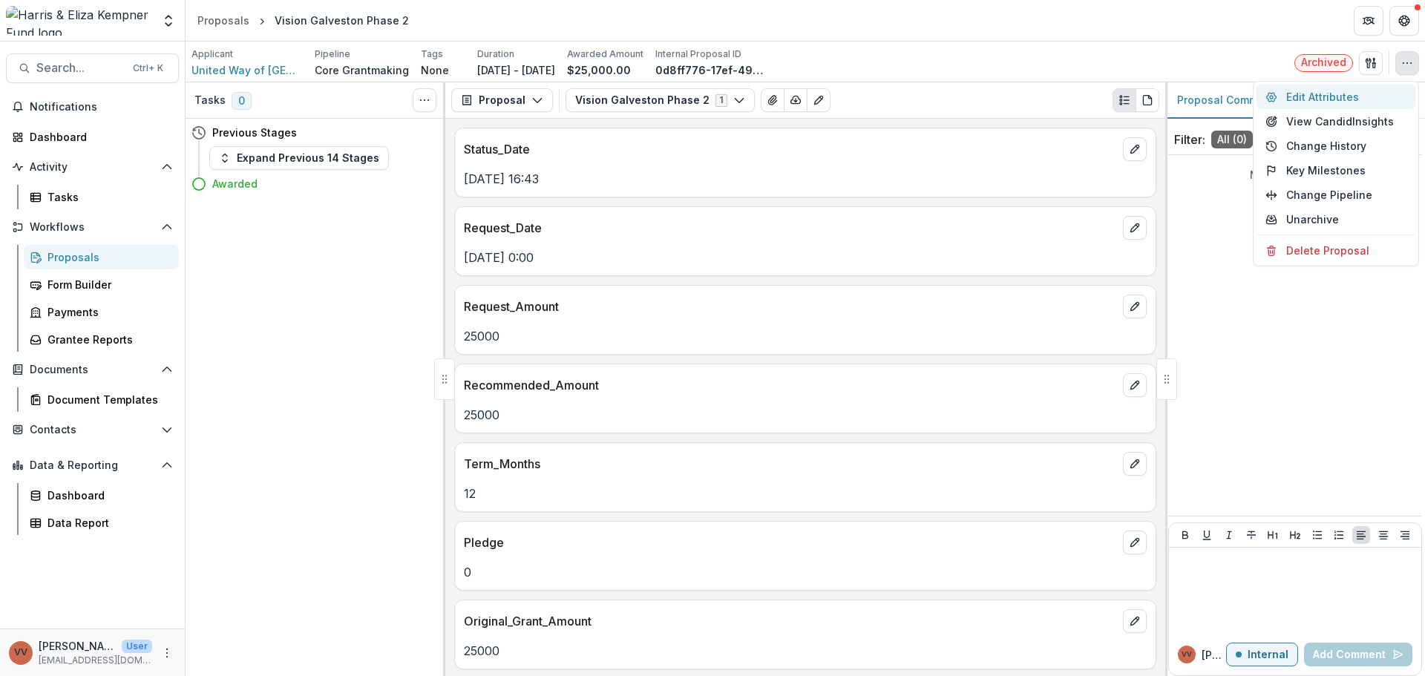
click at [1376, 96] on button "Edit Attributes" at bounding box center [1336, 97] width 159 height 24
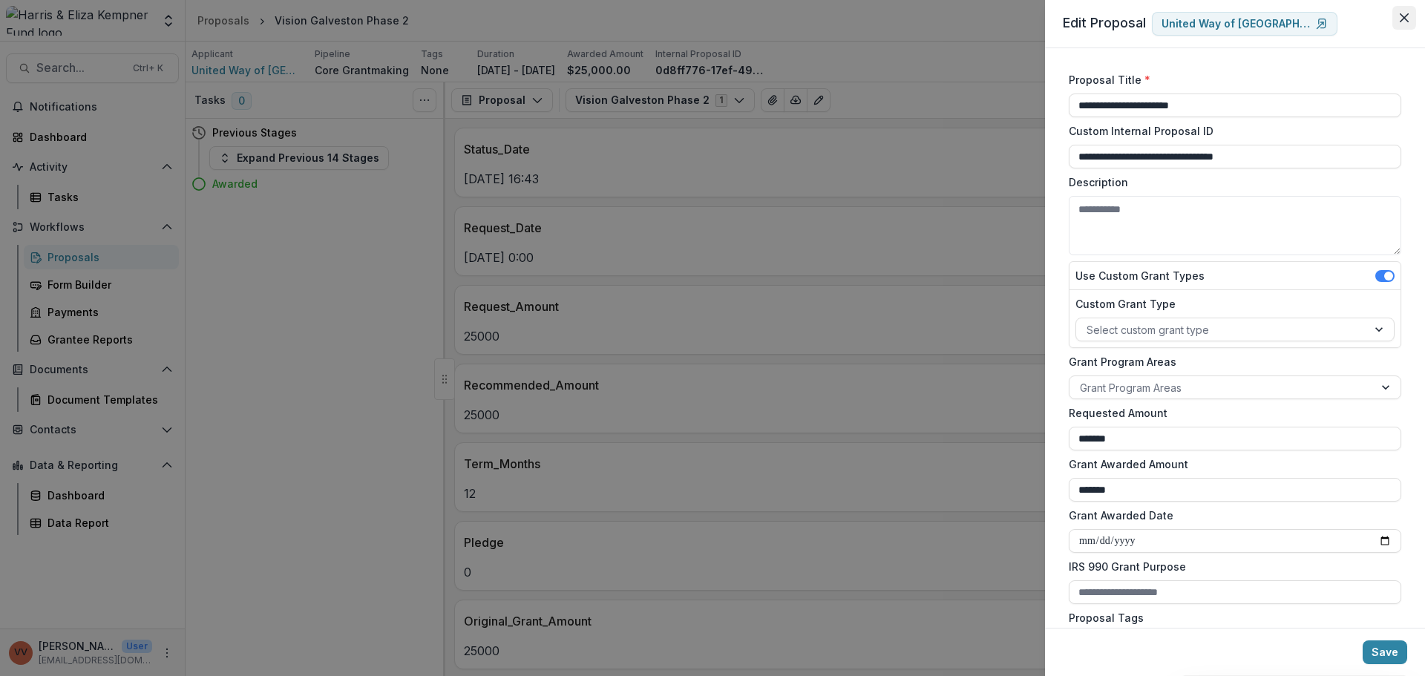
click at [1401, 14] on icon "Close" at bounding box center [1404, 17] width 9 height 9
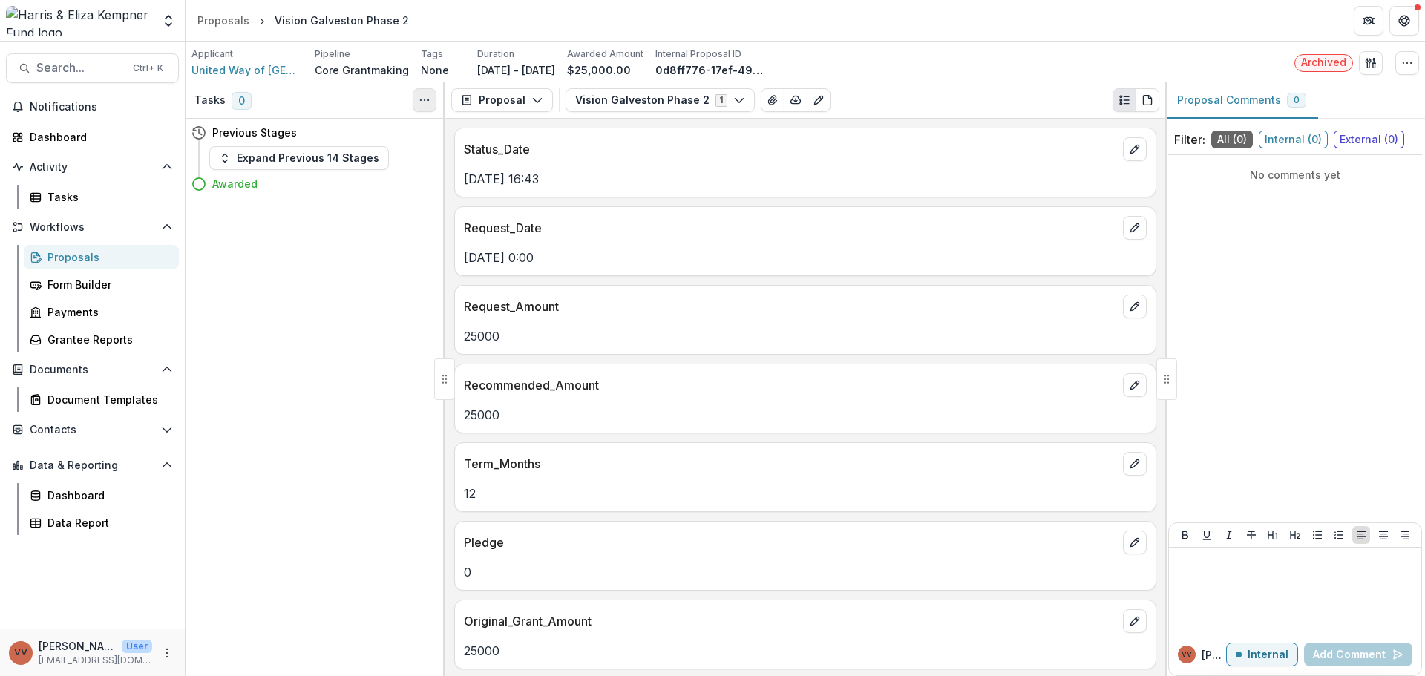
click at [434, 99] on button "Toggle View Cancelled Tasks" at bounding box center [425, 100] width 24 height 24
click at [1371, 65] on icon "button" at bounding box center [1371, 63] width 12 height 12
click at [1410, 76] on div "Applicant United Way of Galveston Pipeline Core Grantmaking Tags None All tags …" at bounding box center [806, 63] width 1228 height 30
click at [1410, 73] on button "button" at bounding box center [1408, 63] width 24 height 24
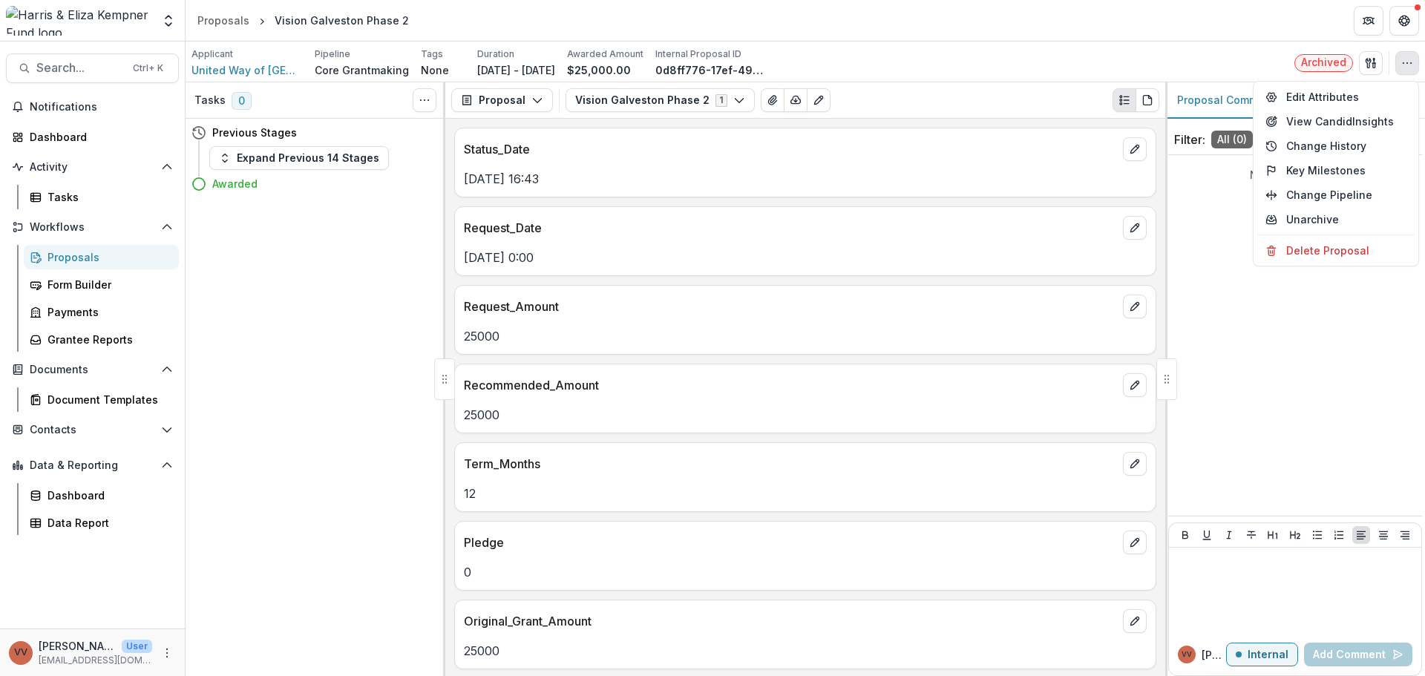
click at [1056, 41] on div "Foundations [PERSON_NAME] & [PERSON_NAME] Fund Nonprofits test v Team Settings …" at bounding box center [712, 21] width 1425 height 42
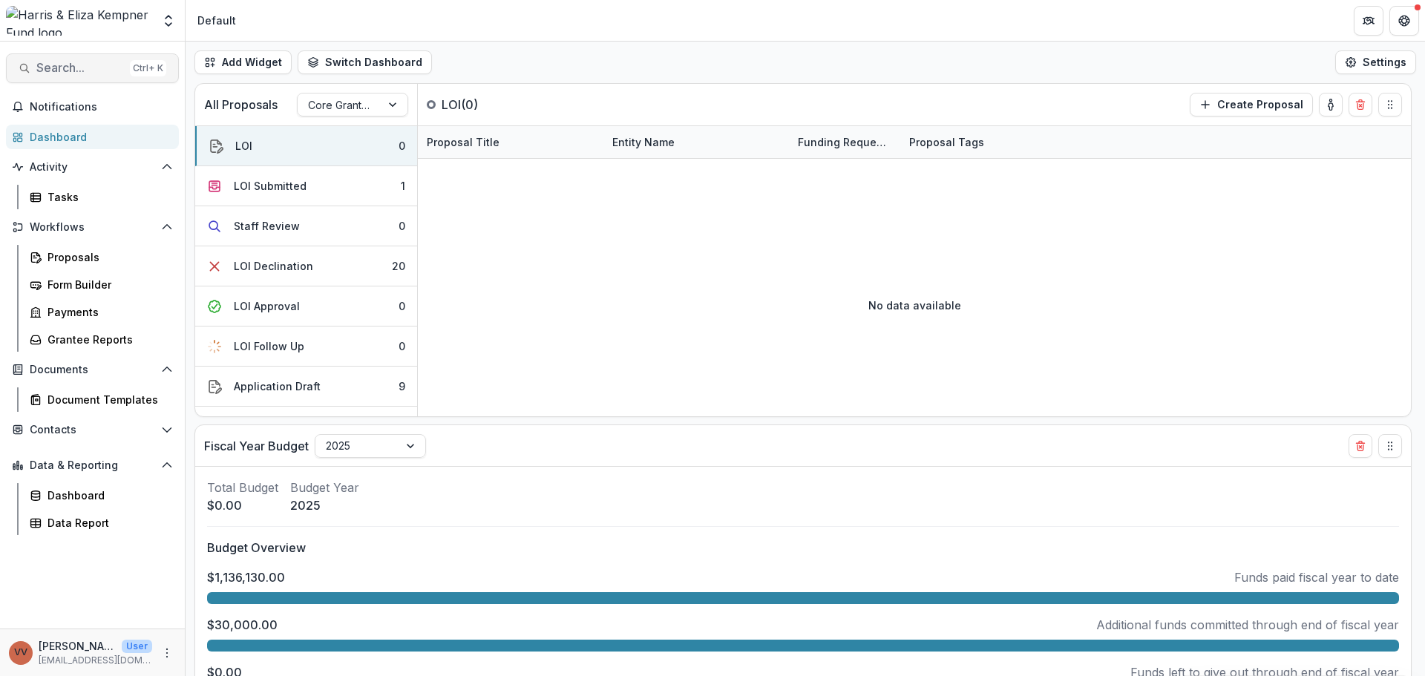
click at [78, 54] on button "Search... Ctrl + K" at bounding box center [92, 68] width 173 height 30
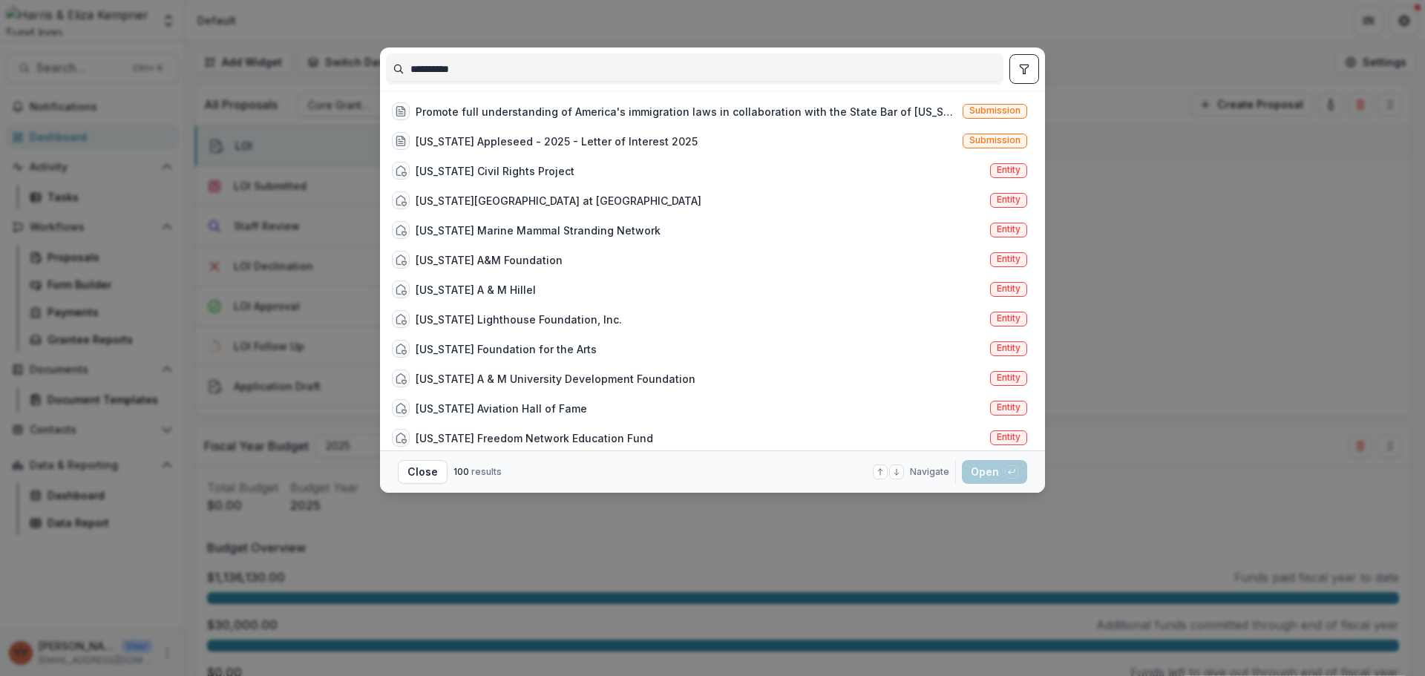
type input "**********"
